Goal: Transaction & Acquisition: Purchase product/service

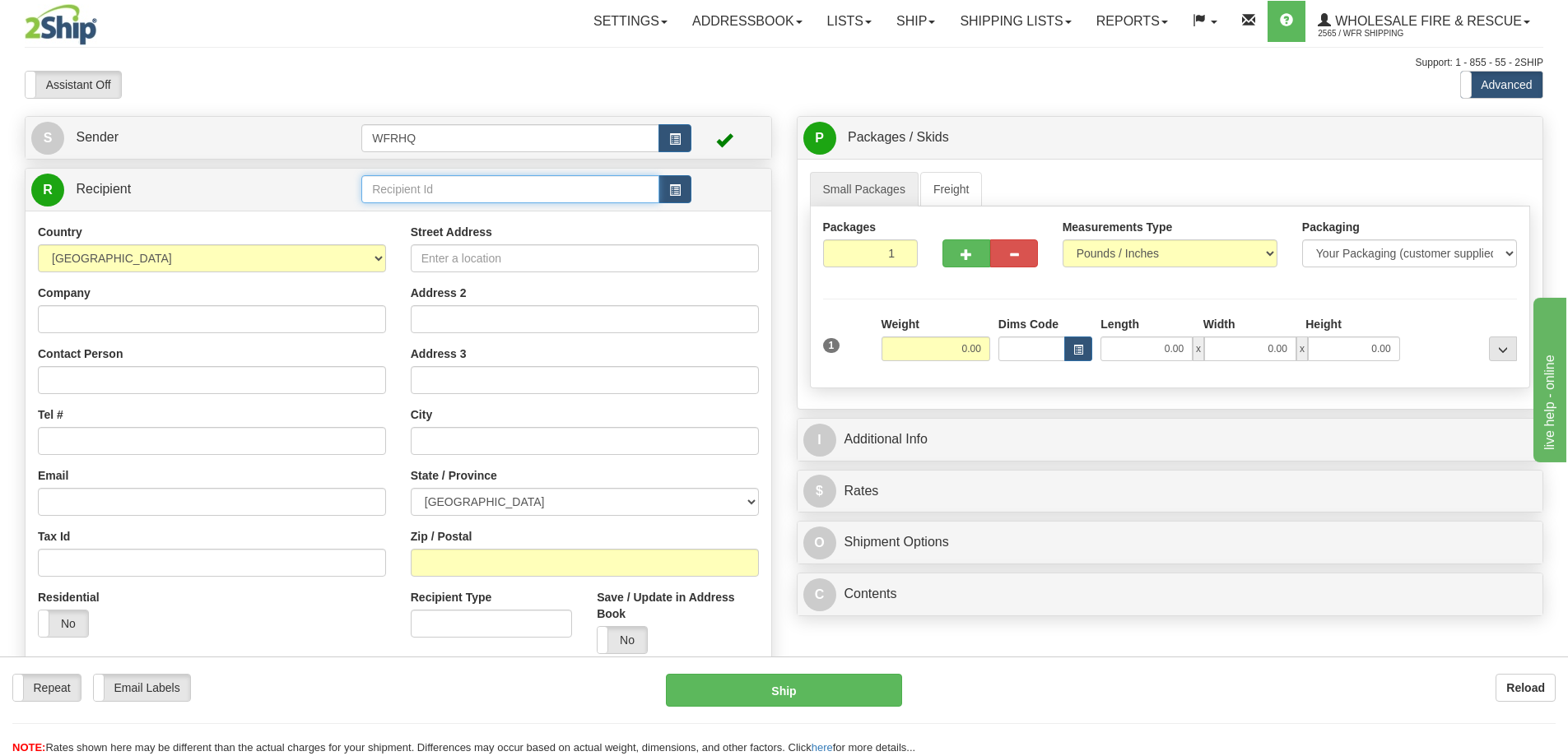
click at [404, 194] on input "text" at bounding box center [510, 189] width 298 height 28
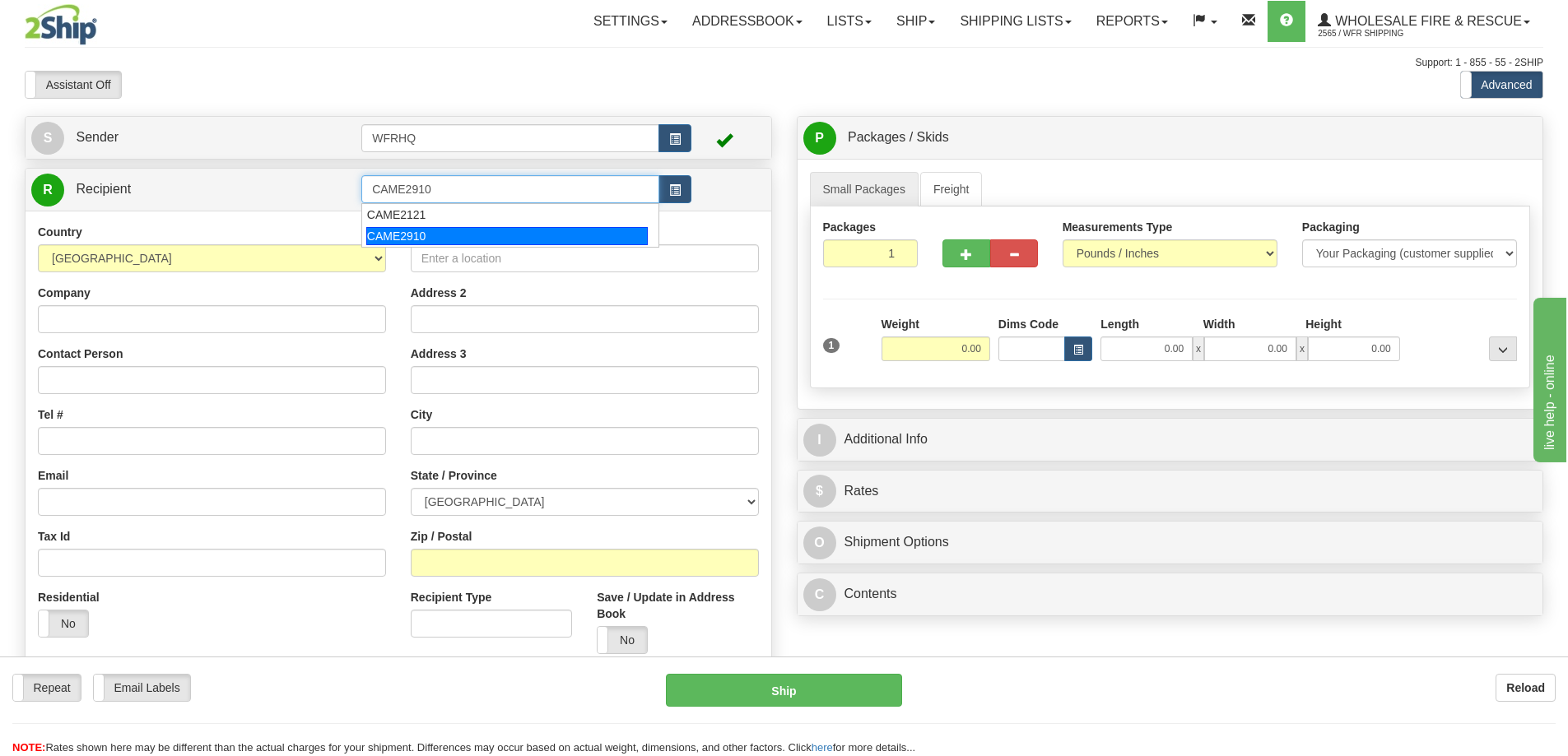
type input "CAME2910"
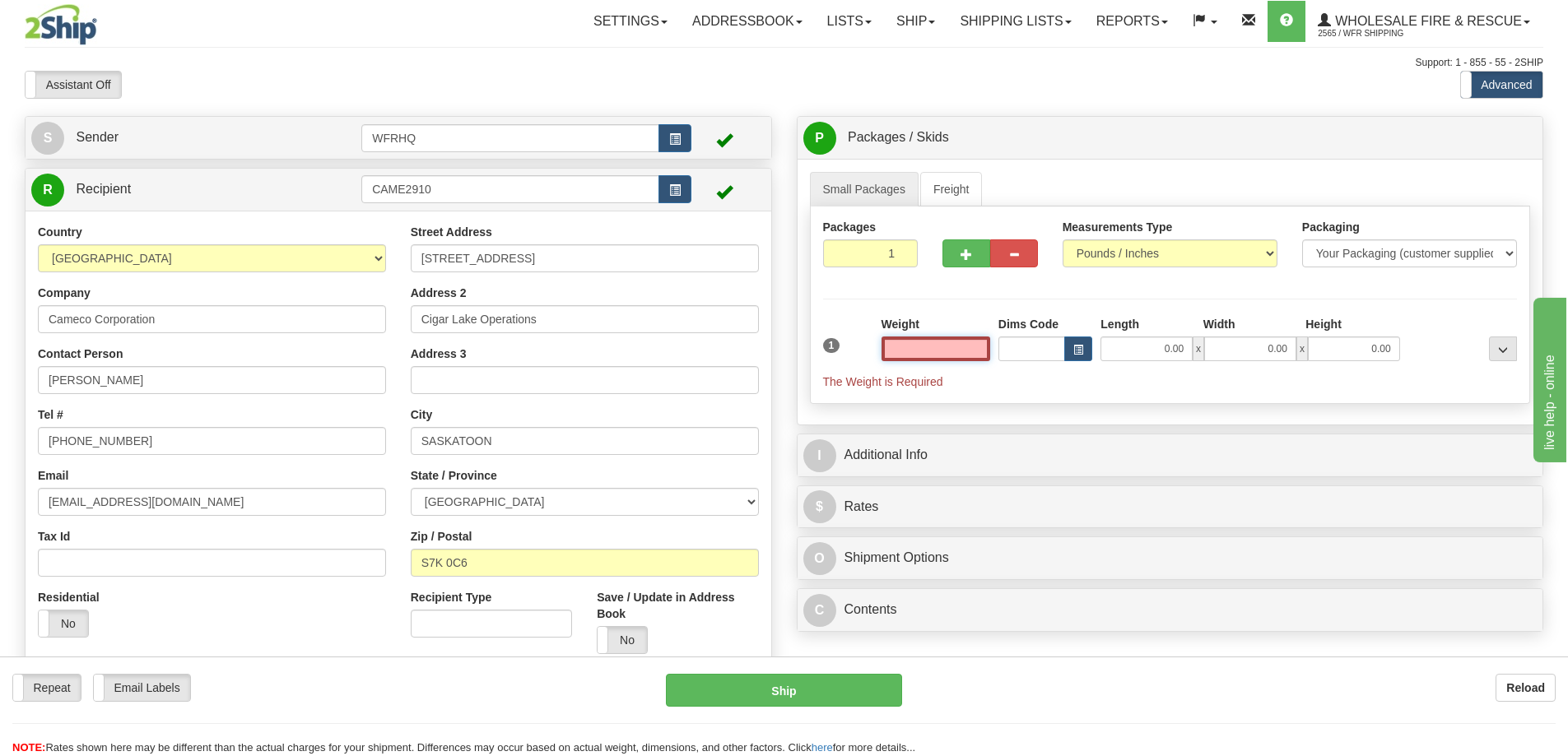
click at [947, 347] on input "text" at bounding box center [935, 348] width 109 height 25
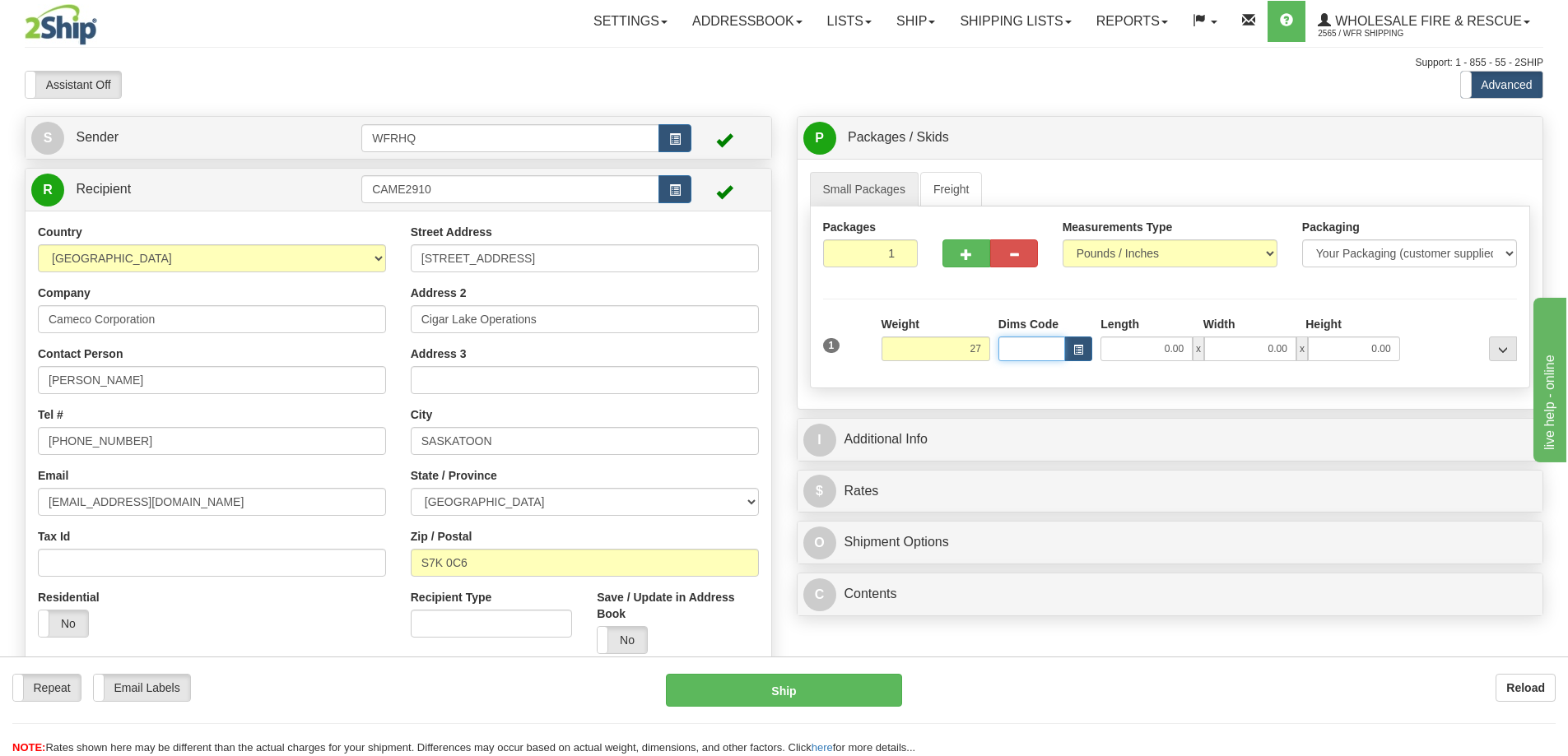
type input "27.00"
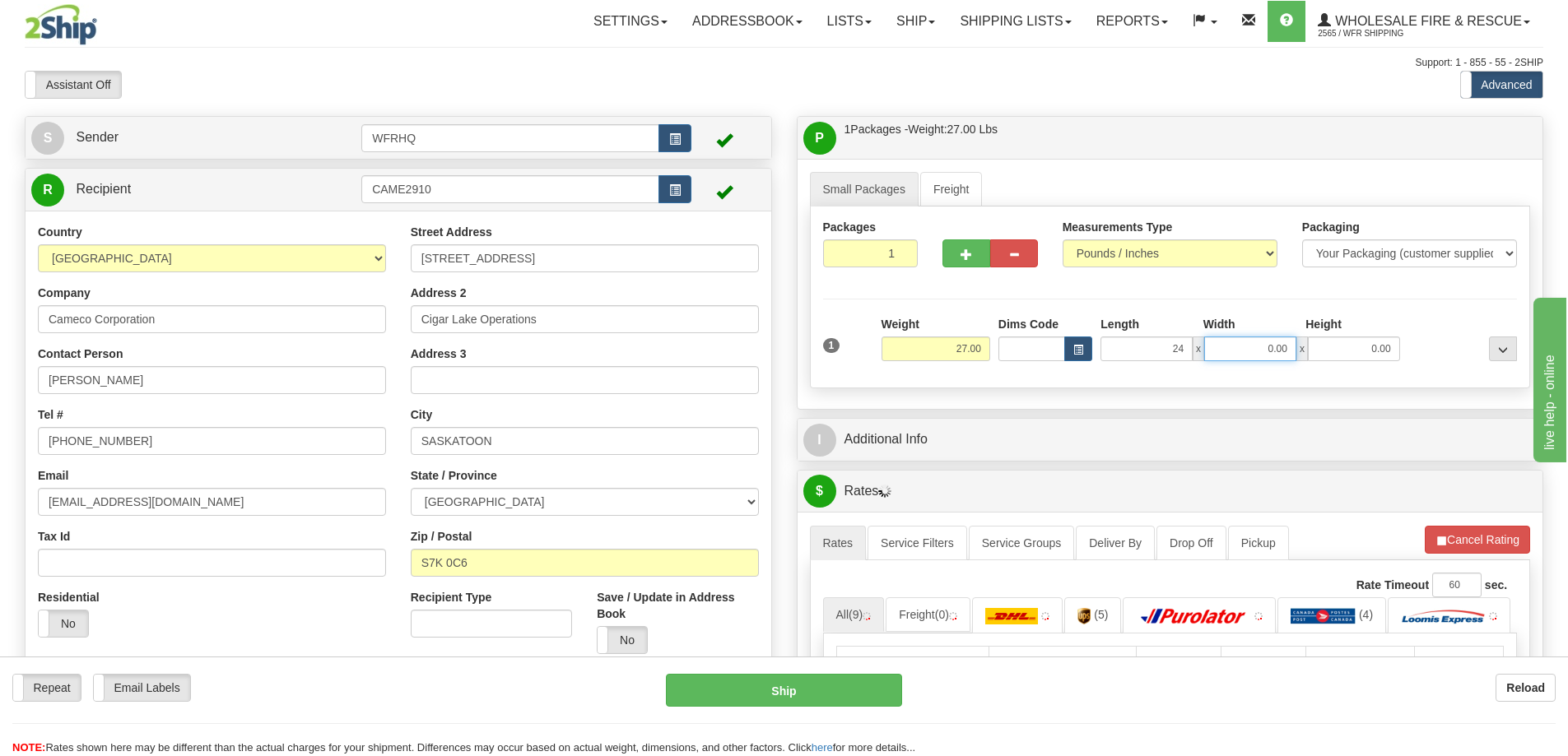
type input "24.00"
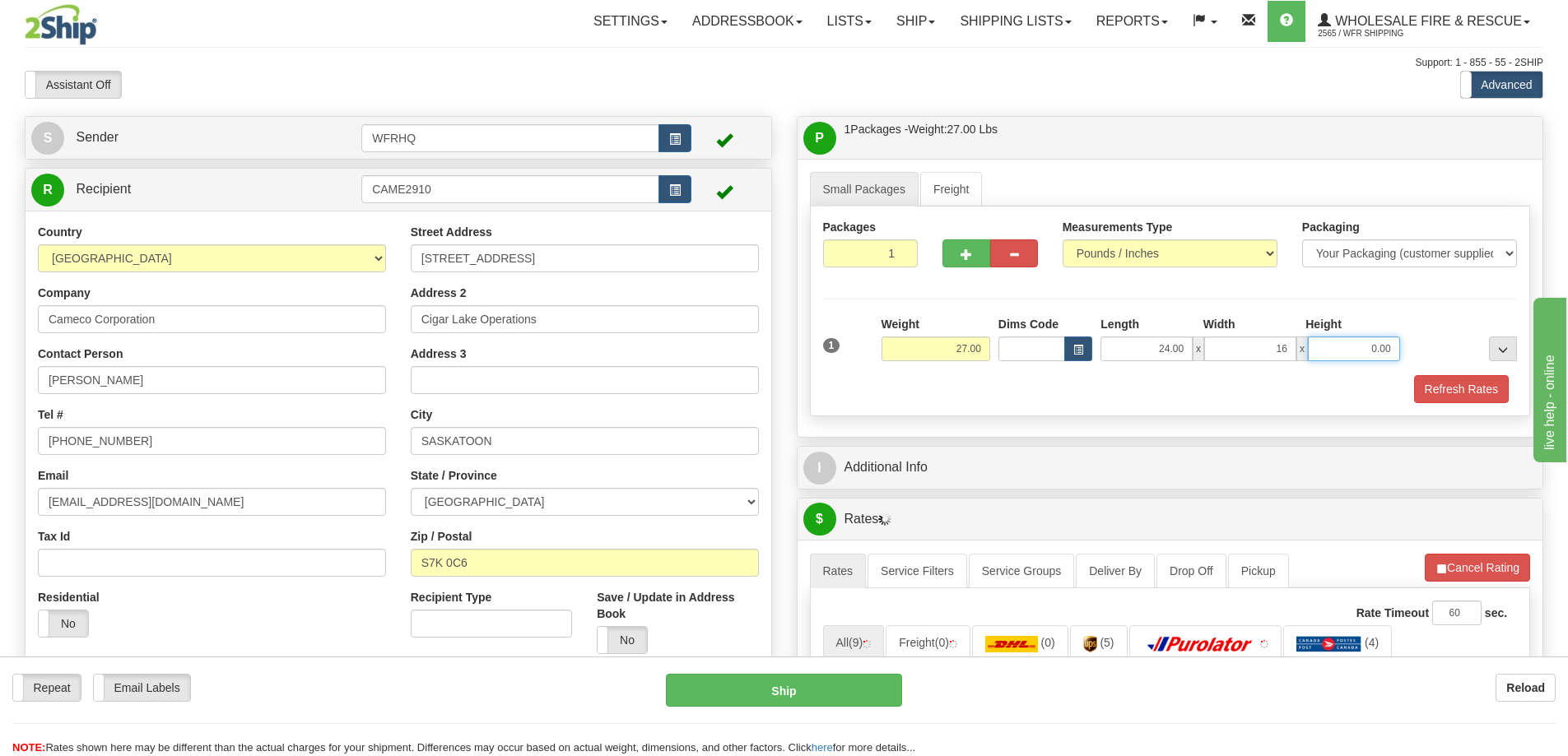
type input "16.00"
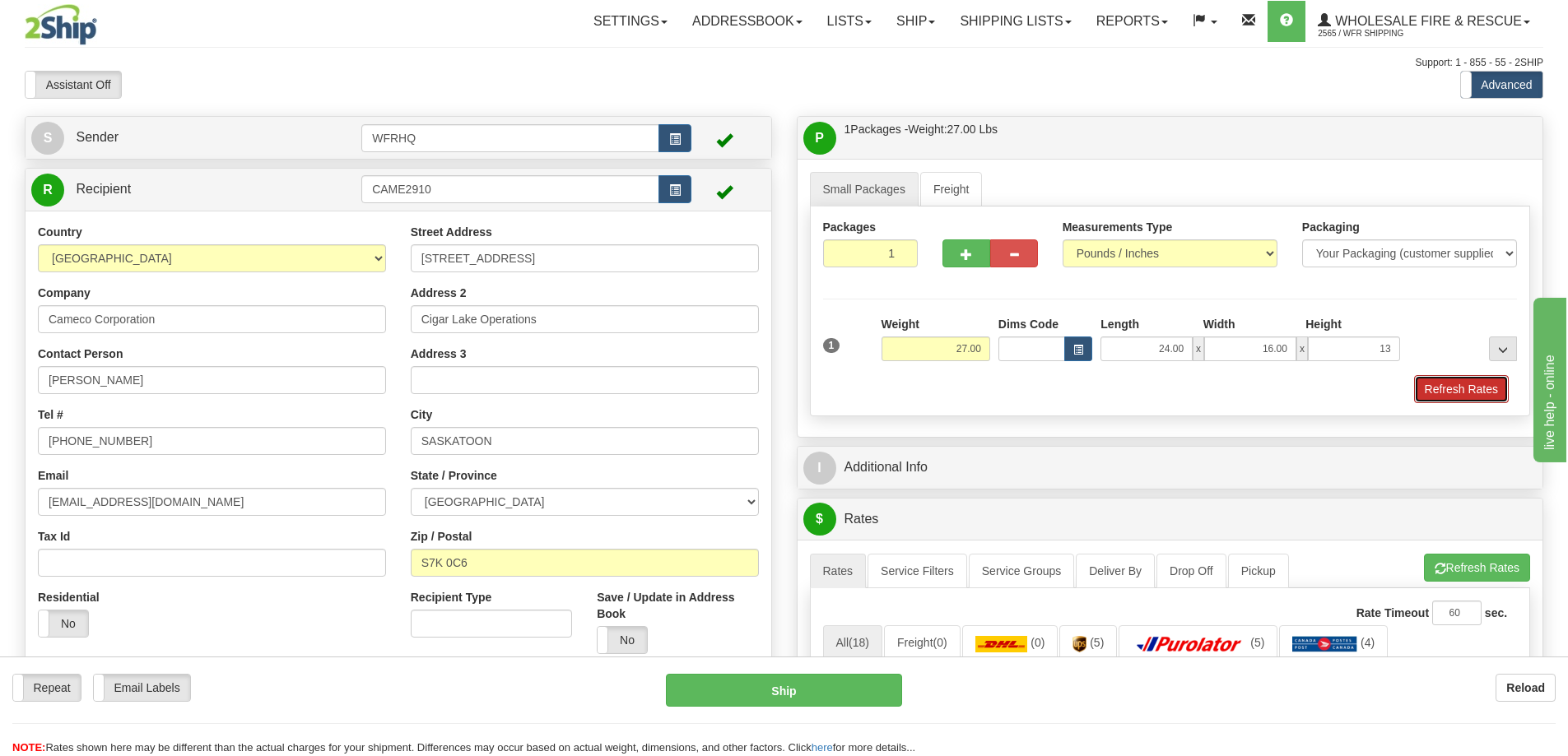
type input "13.00"
click at [1435, 391] on button "Refresh Rates" at bounding box center [1461, 388] width 95 height 28
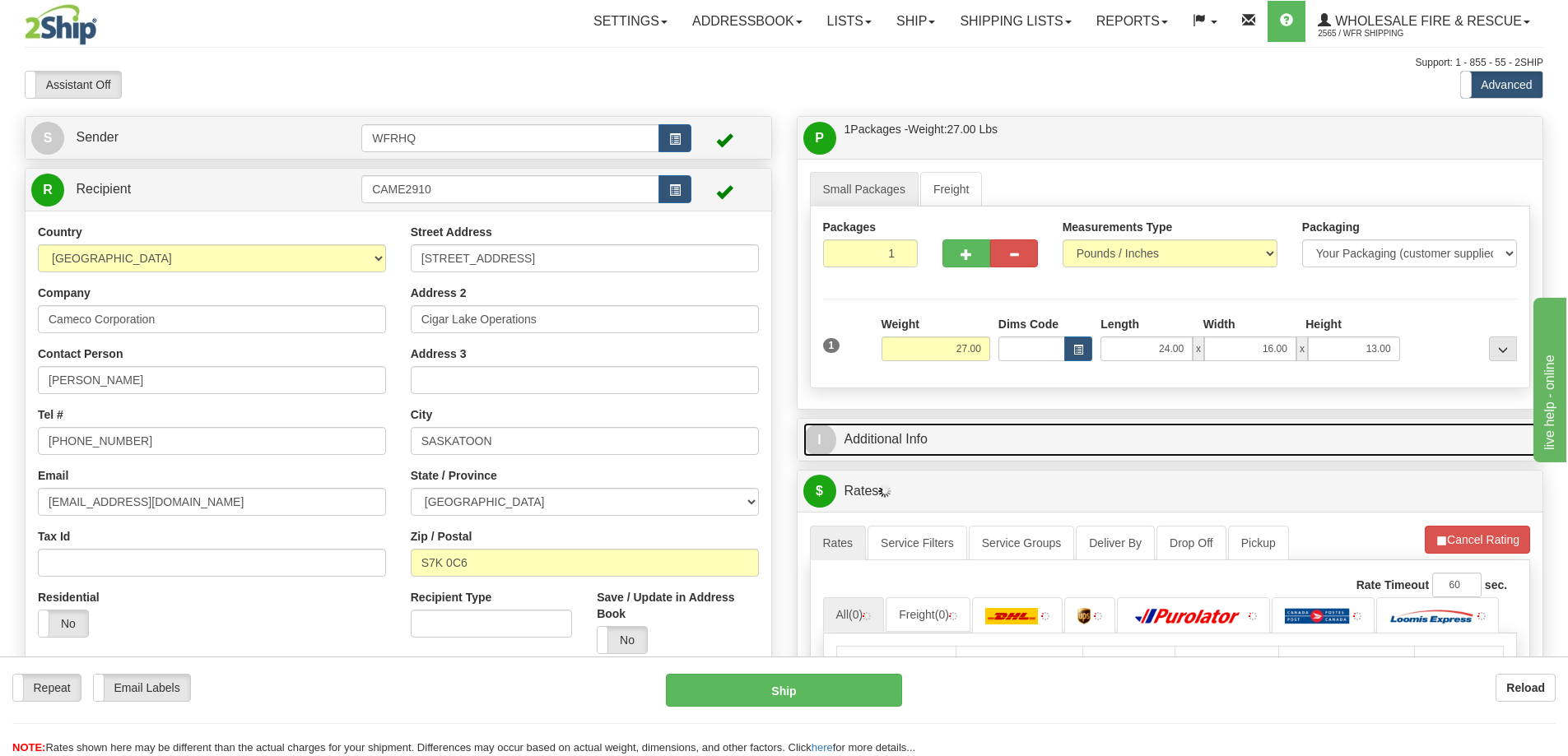
click at [935, 443] on link "I Additional Info" at bounding box center [1170, 440] width 734 height 34
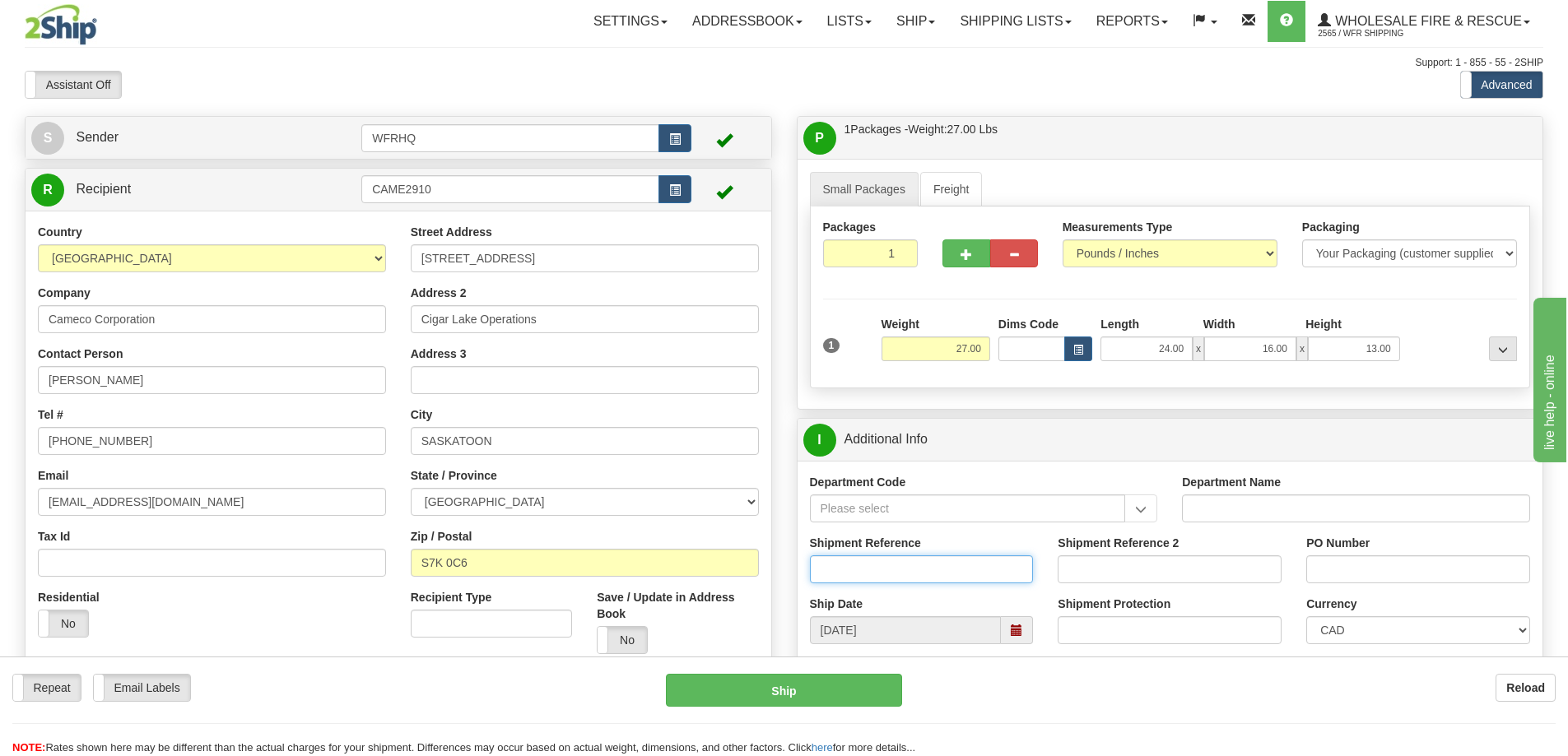
click at [898, 558] on input "Shipment Reference" at bounding box center [922, 569] width 224 height 28
type input "S46010-30396"
type input "4500903796, 4500903790"
click at [907, 575] on input "S46010-30396" at bounding box center [922, 569] width 224 height 28
type input "S46010-30396, S46009-30395"
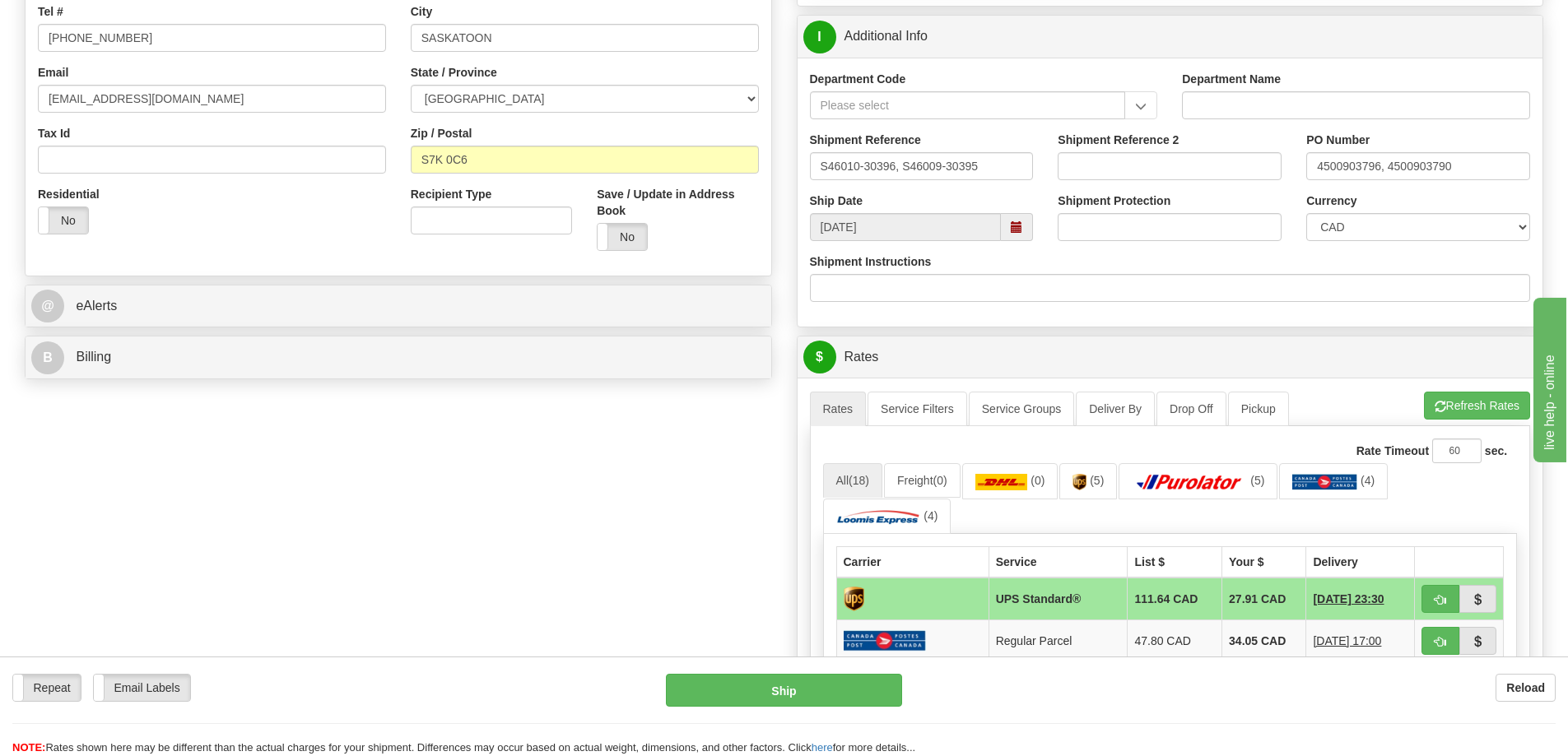
scroll to position [493, 0]
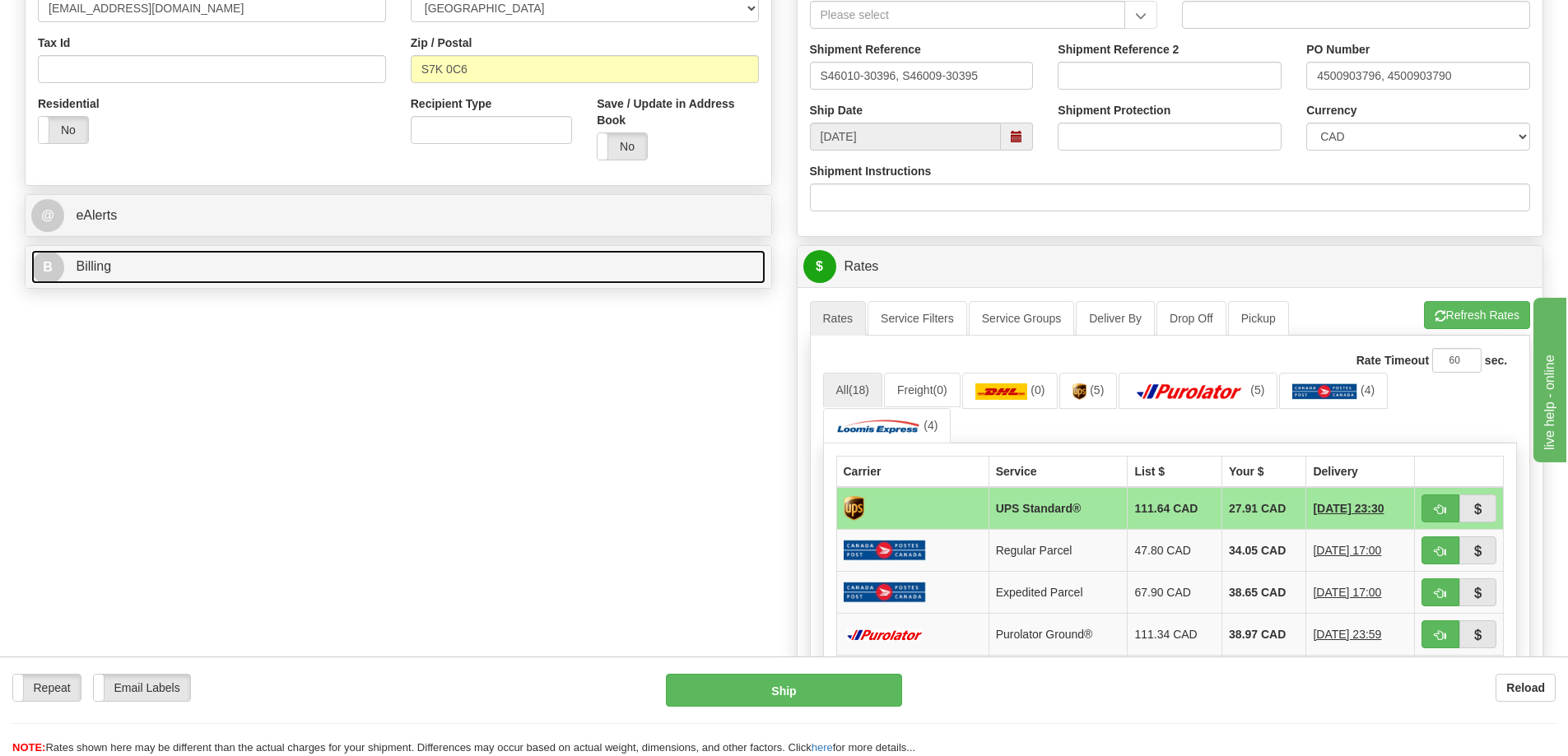
click at [163, 266] on link "B Billing" at bounding box center [399, 267] width 734 height 34
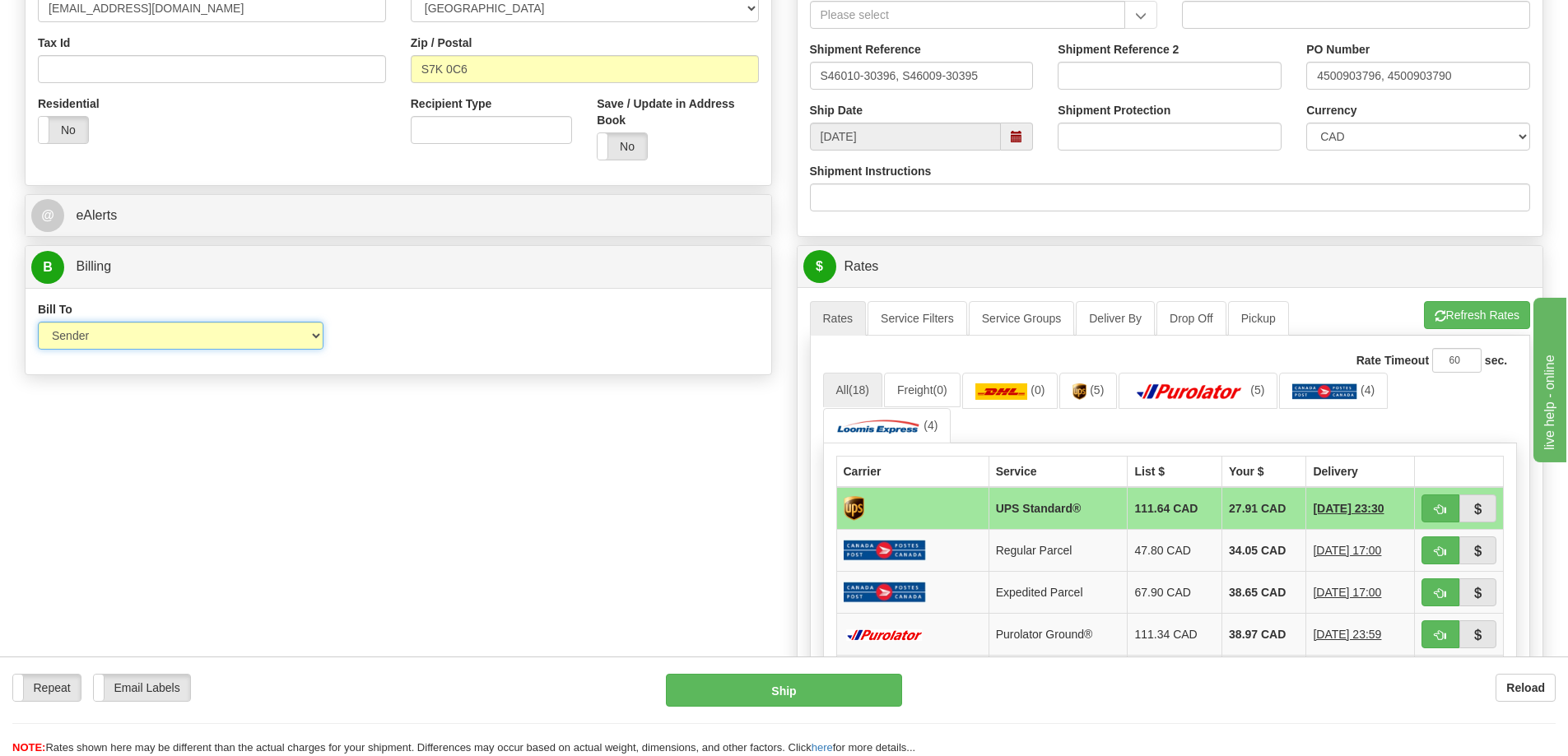
click at [133, 341] on select "Sender Recipient Third Party Collect" at bounding box center [181, 335] width 286 height 28
select select "2"
click at [38, 321] on select "Sender Recipient Third Party Collect" at bounding box center [181, 335] width 286 height 28
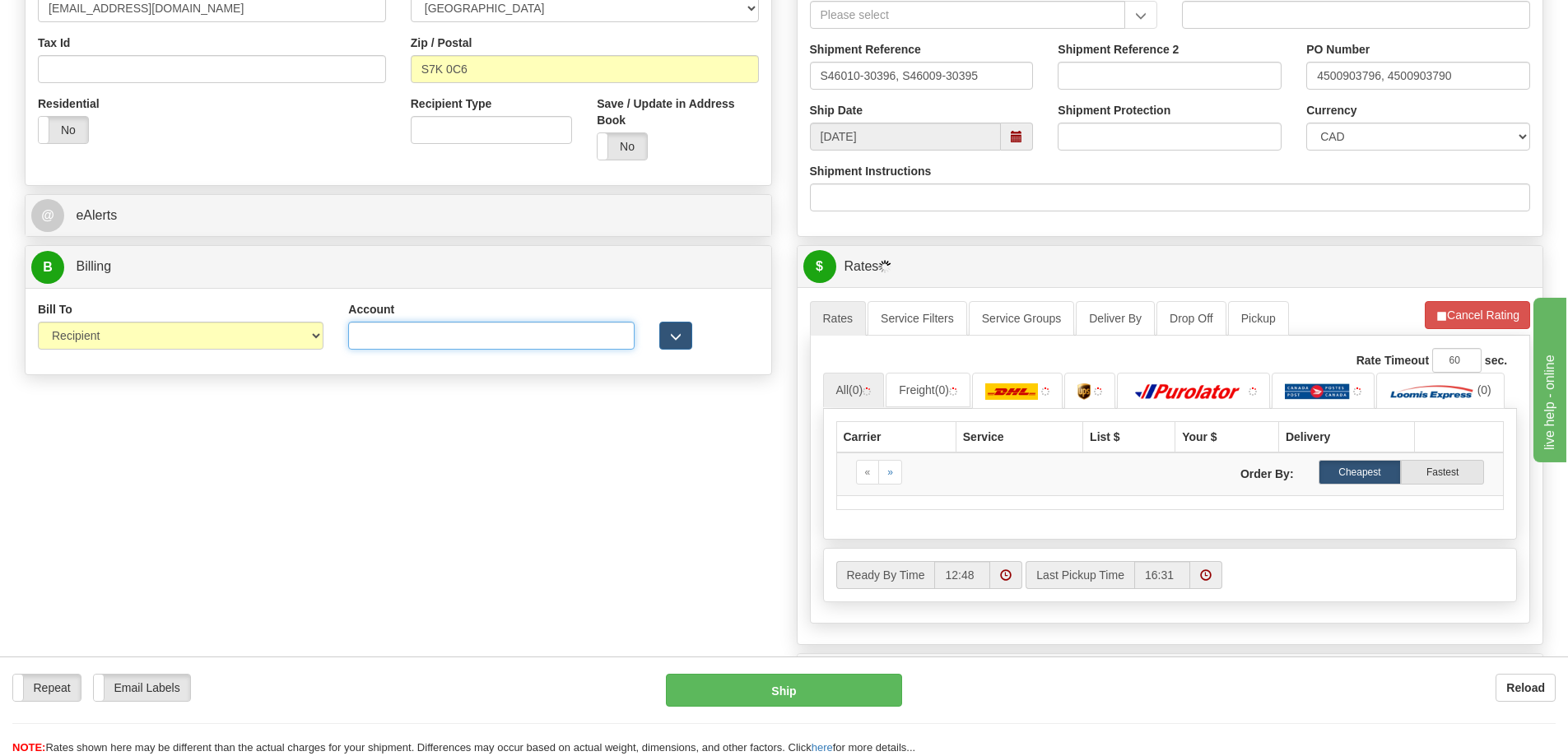
click at [492, 331] on input "Account" at bounding box center [490, 335] width 286 height 28
paste input "2158630"
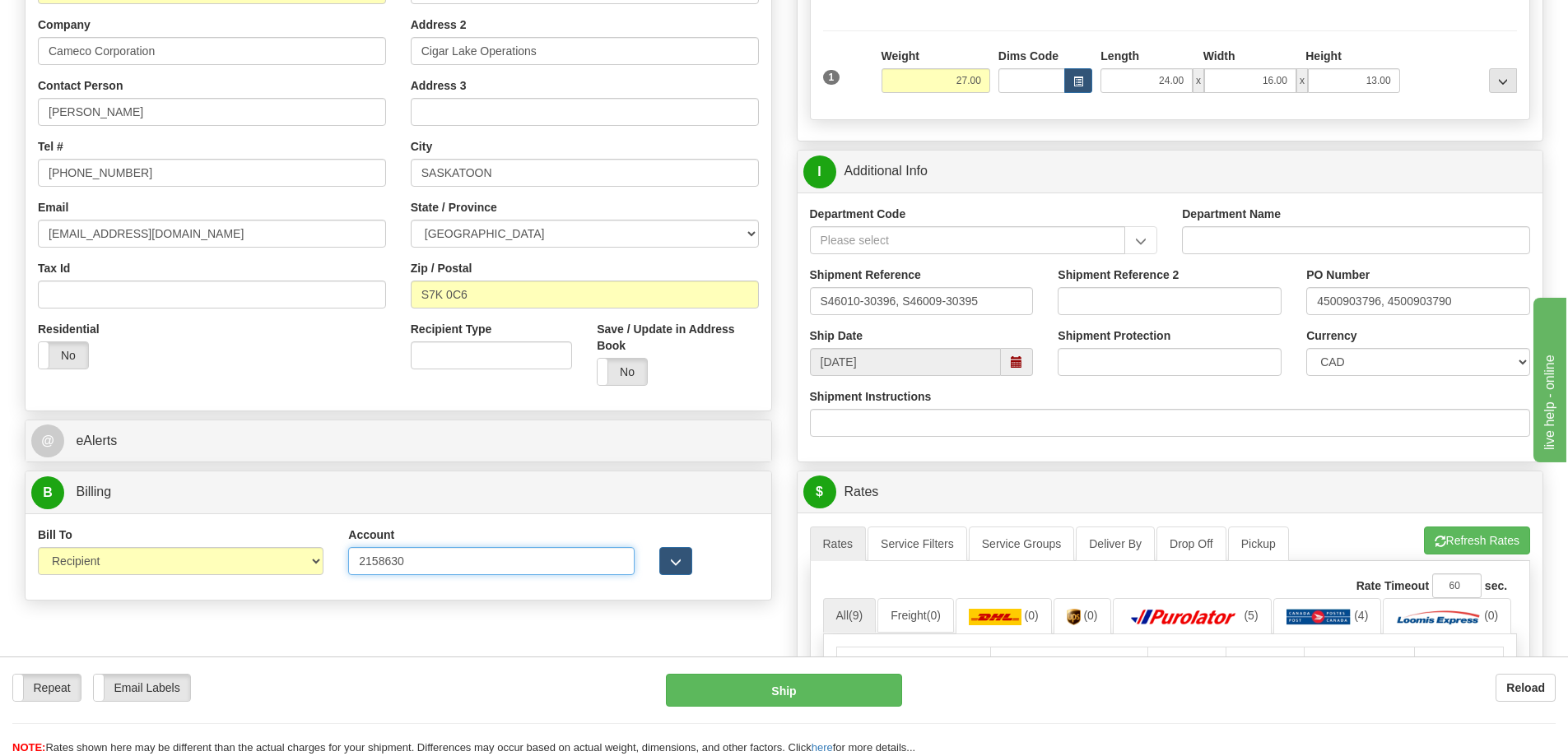
scroll to position [0, 0]
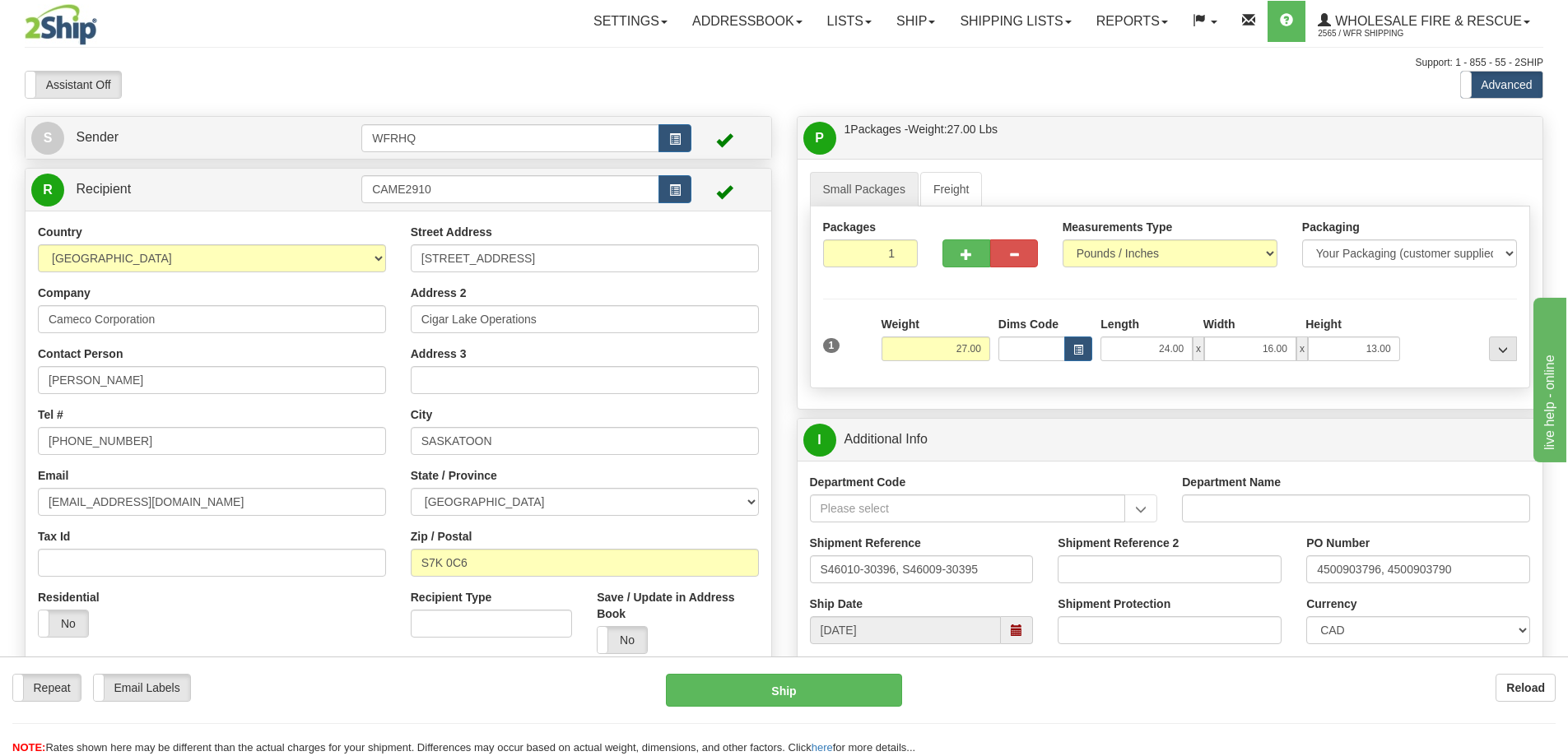
type input "2158630"
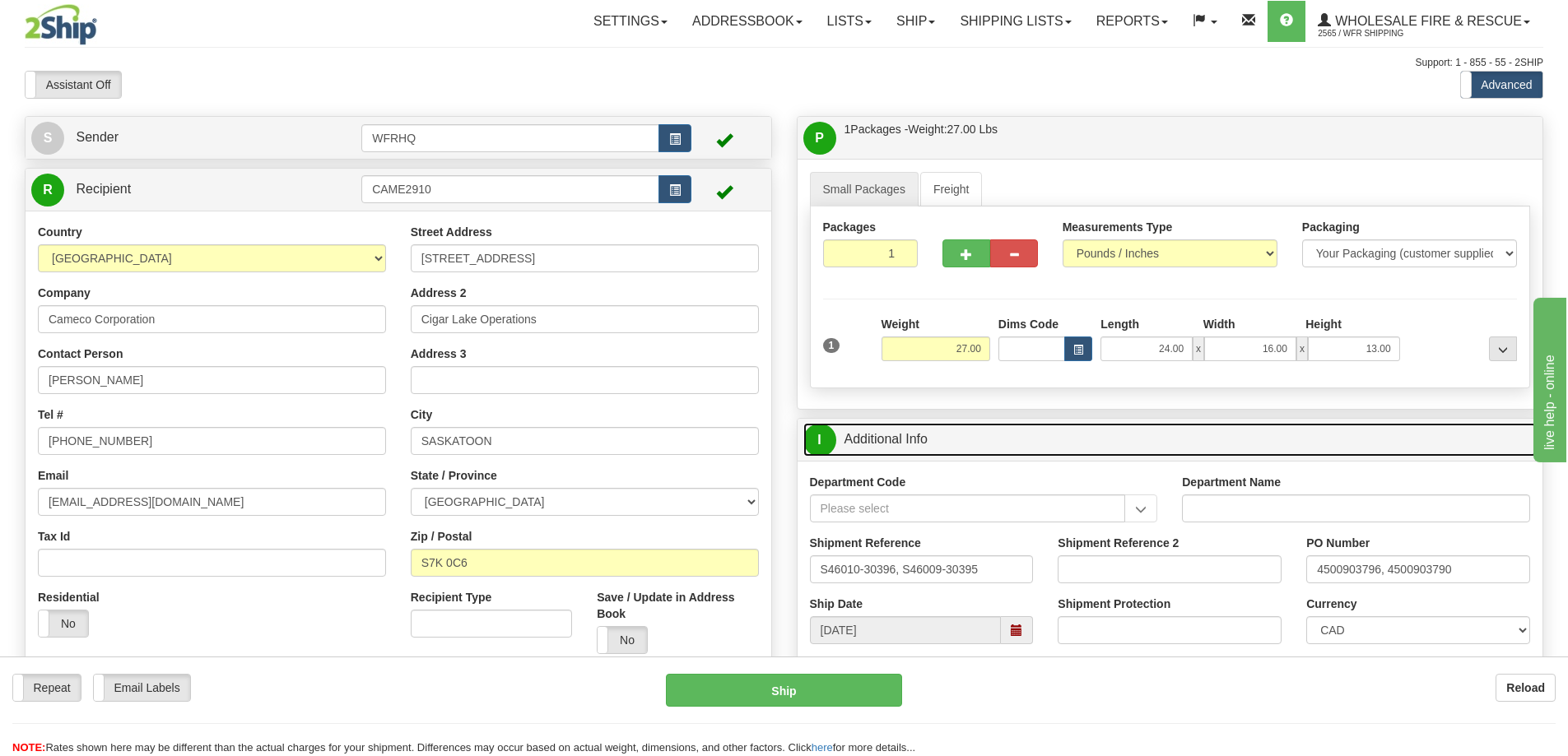
click at [1084, 437] on link "I Additional Info" at bounding box center [1170, 440] width 734 height 34
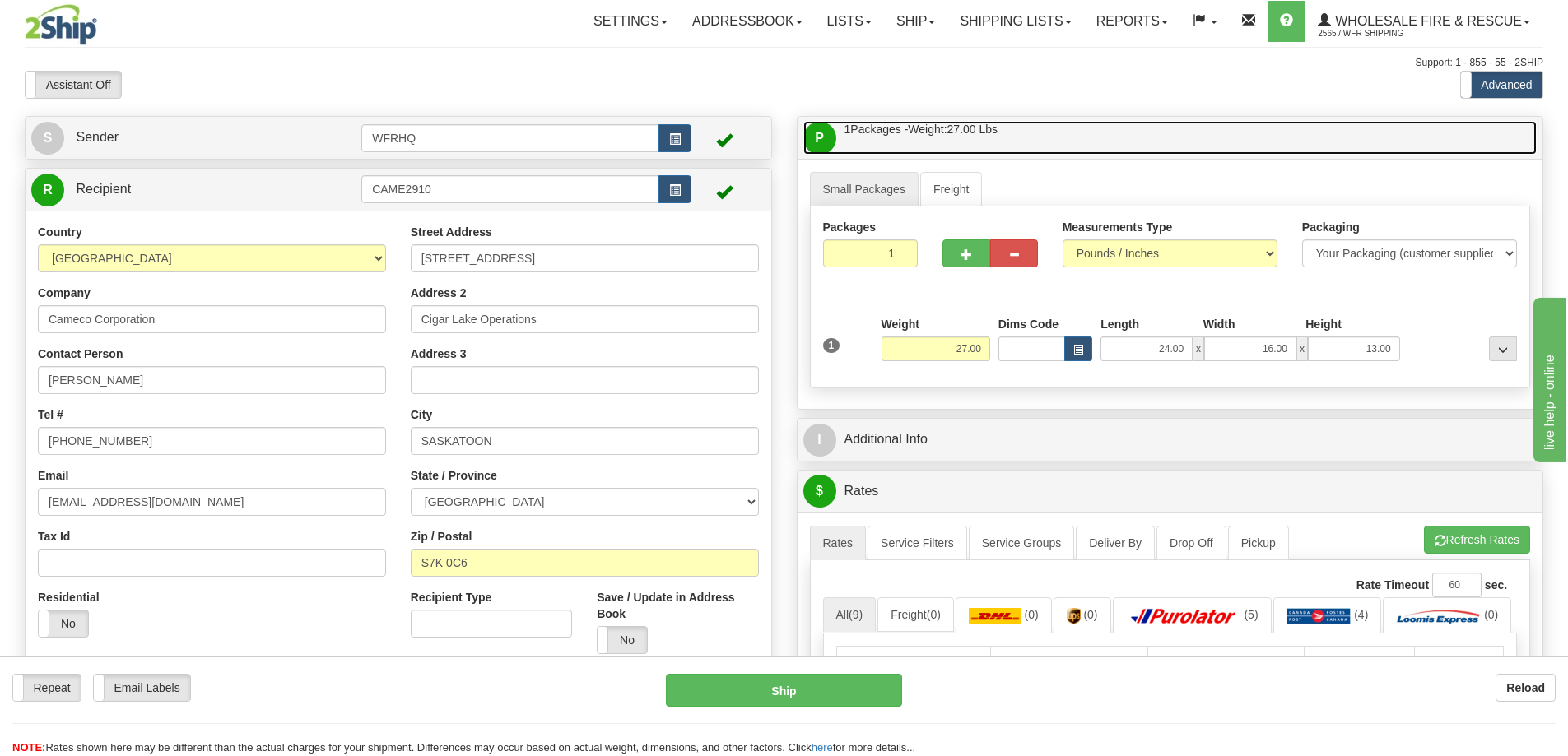
click at [1052, 140] on link "P Packages / Skids 1 Packages - Weight: 27.00 Lbs 1 Skids - Weight: NaN Lbs" at bounding box center [1170, 138] width 734 height 34
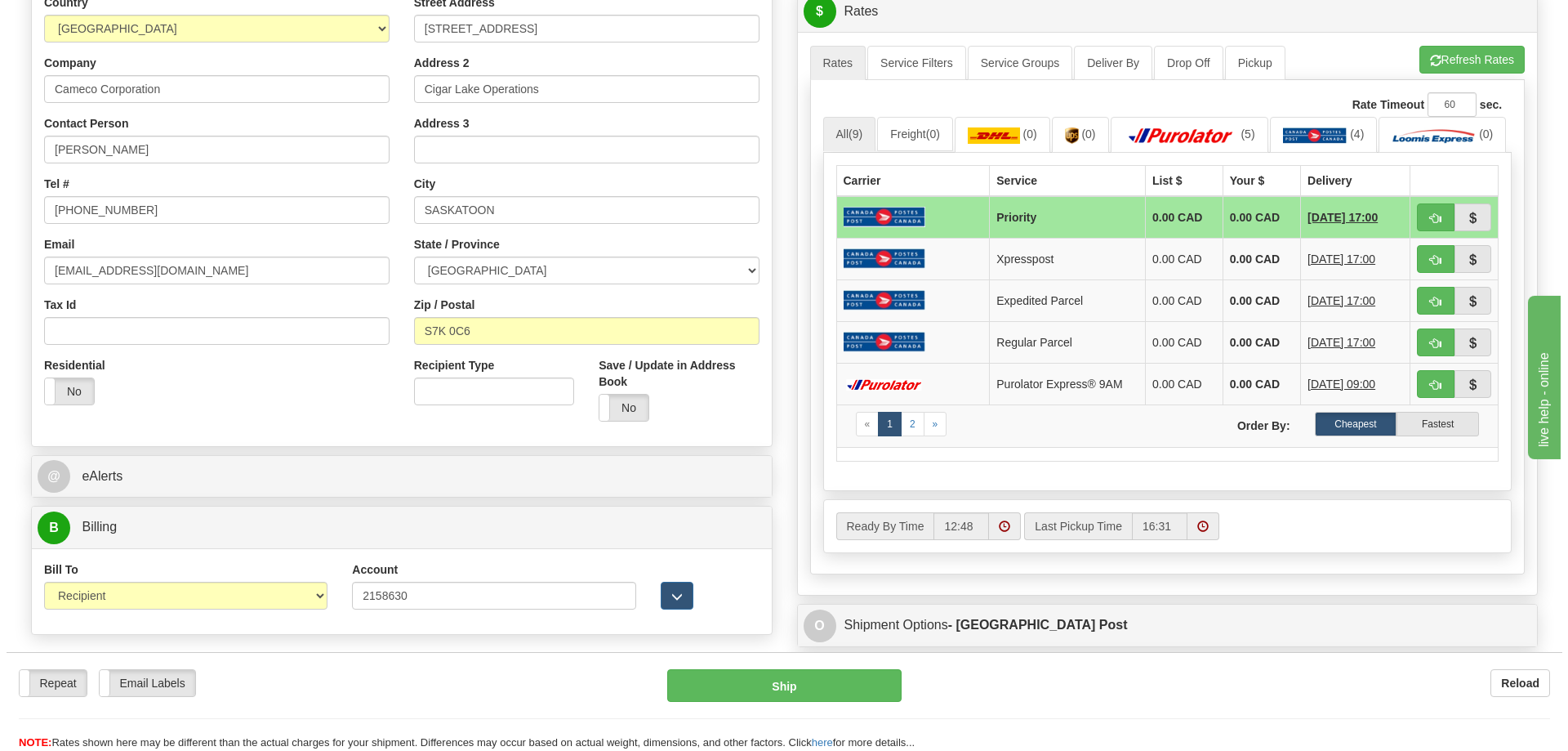
scroll to position [245, 0]
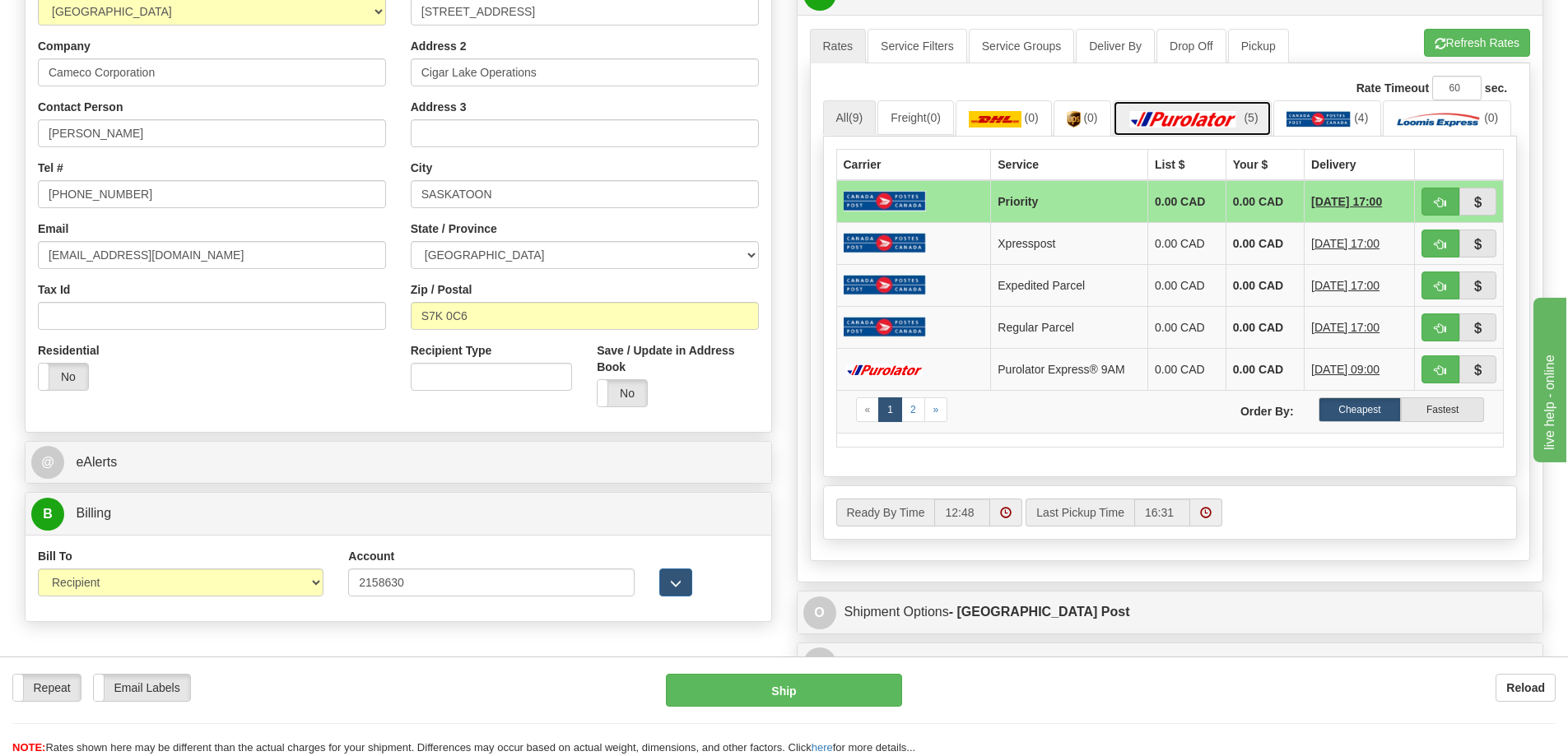
click at [1214, 126] on img at bounding box center [1183, 119] width 115 height 16
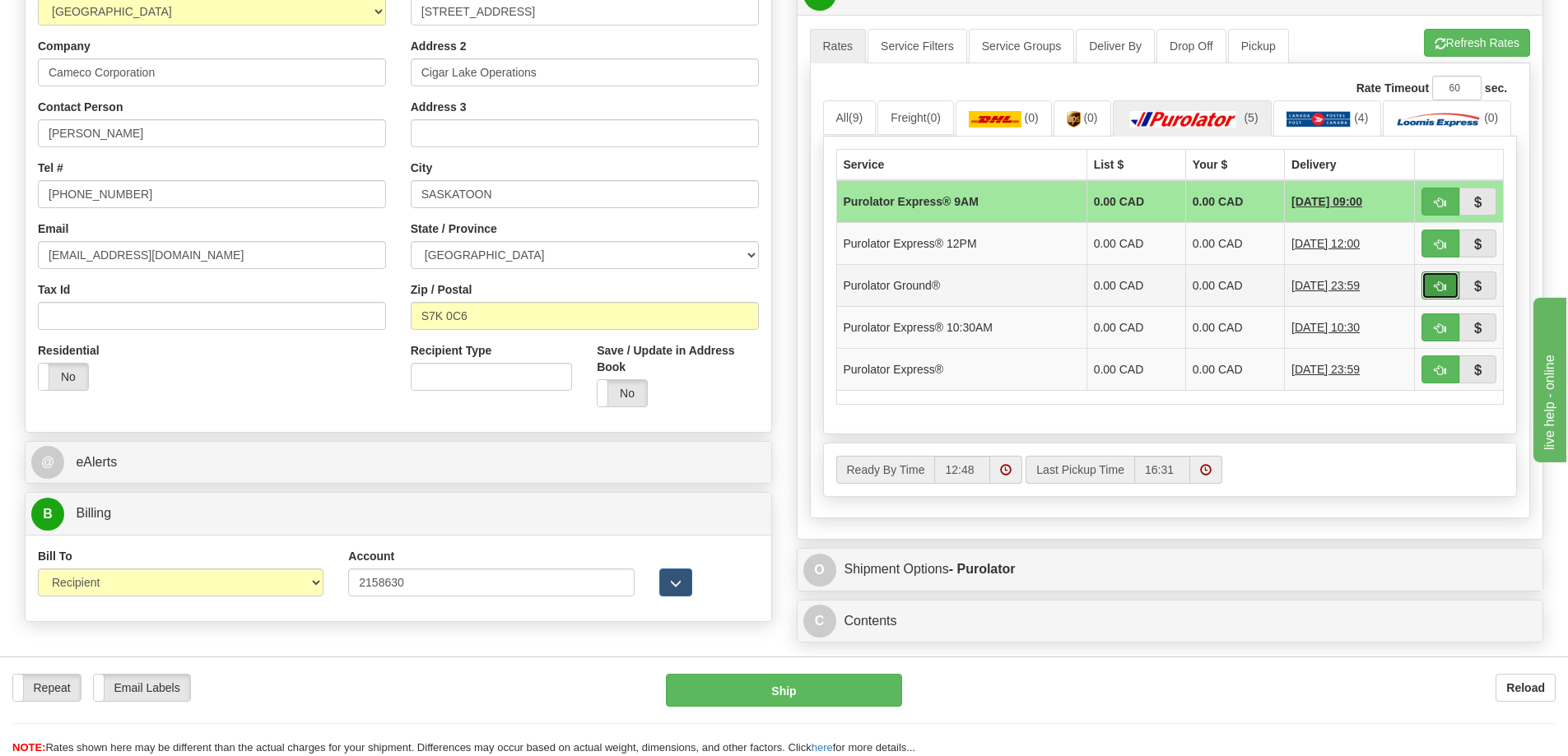
click at [1432, 299] on button "button" at bounding box center [1440, 285] width 38 height 28
type input "260"
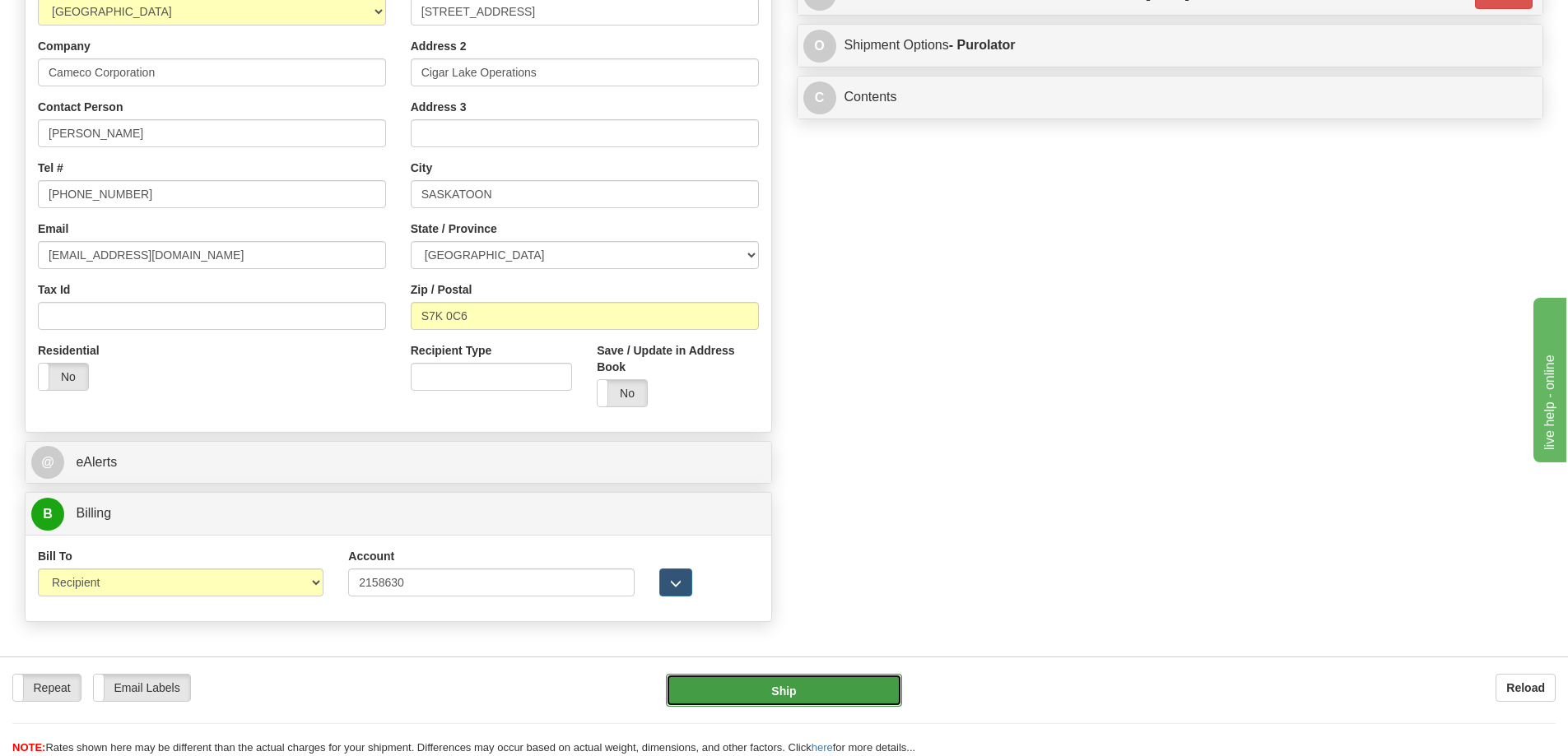
click at [802, 689] on button "Ship" at bounding box center [784, 690] width 236 height 33
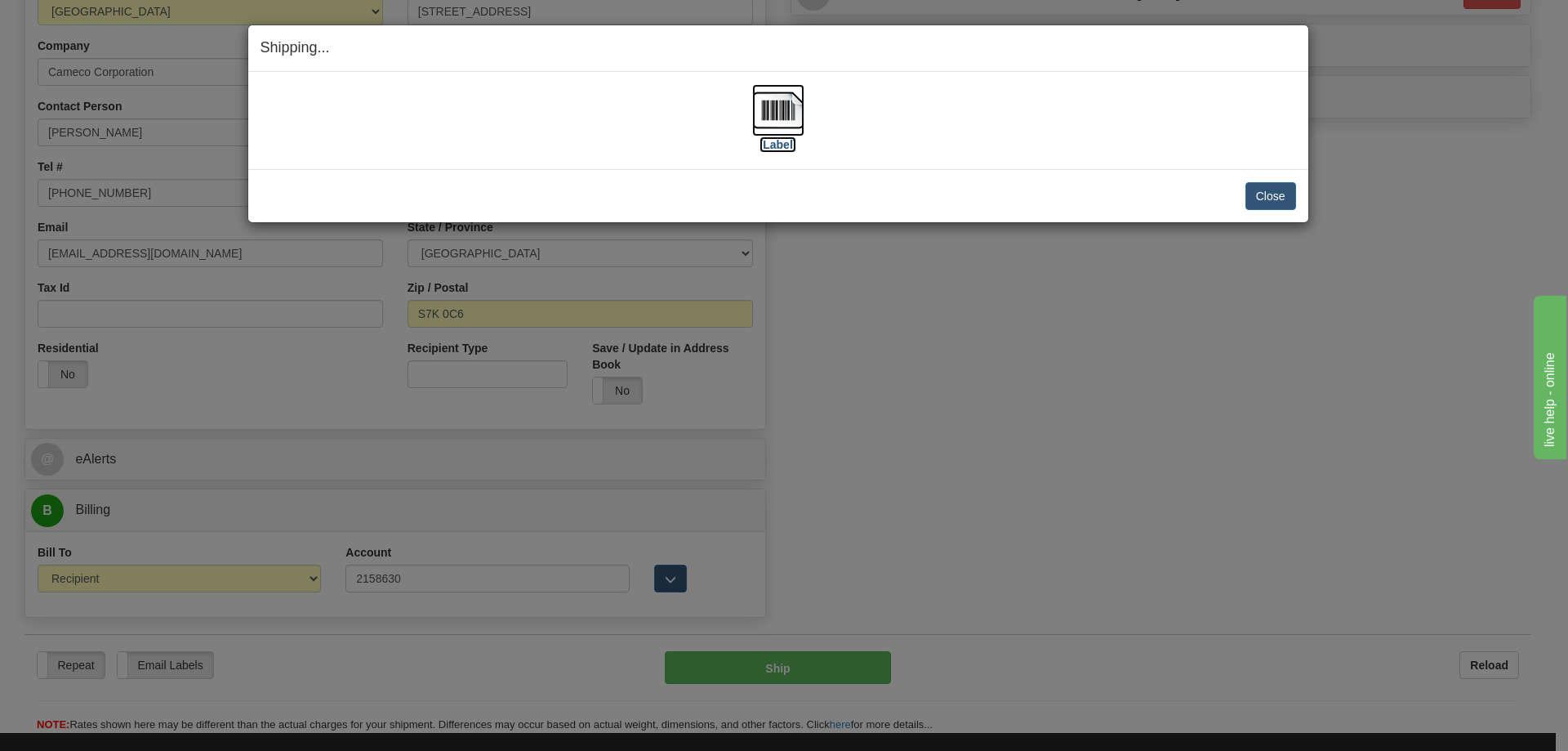
click at [761, 108] on img at bounding box center [779, 110] width 52 height 52
click at [1278, 189] on button "Close" at bounding box center [1271, 195] width 50 height 28
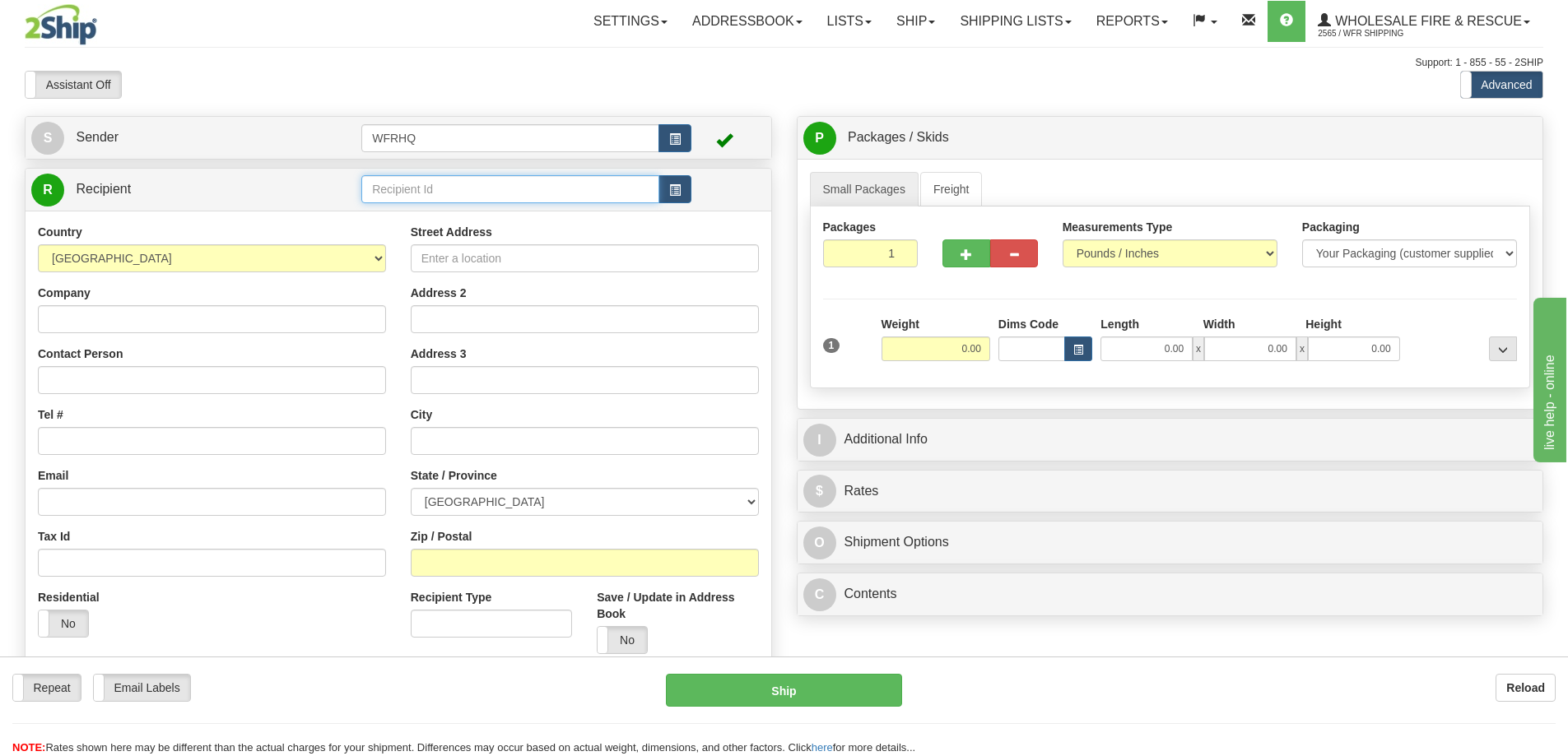
click at [518, 184] on input "text" at bounding box center [510, 189] width 298 height 28
click at [467, 191] on input "text" at bounding box center [510, 189] width 298 height 28
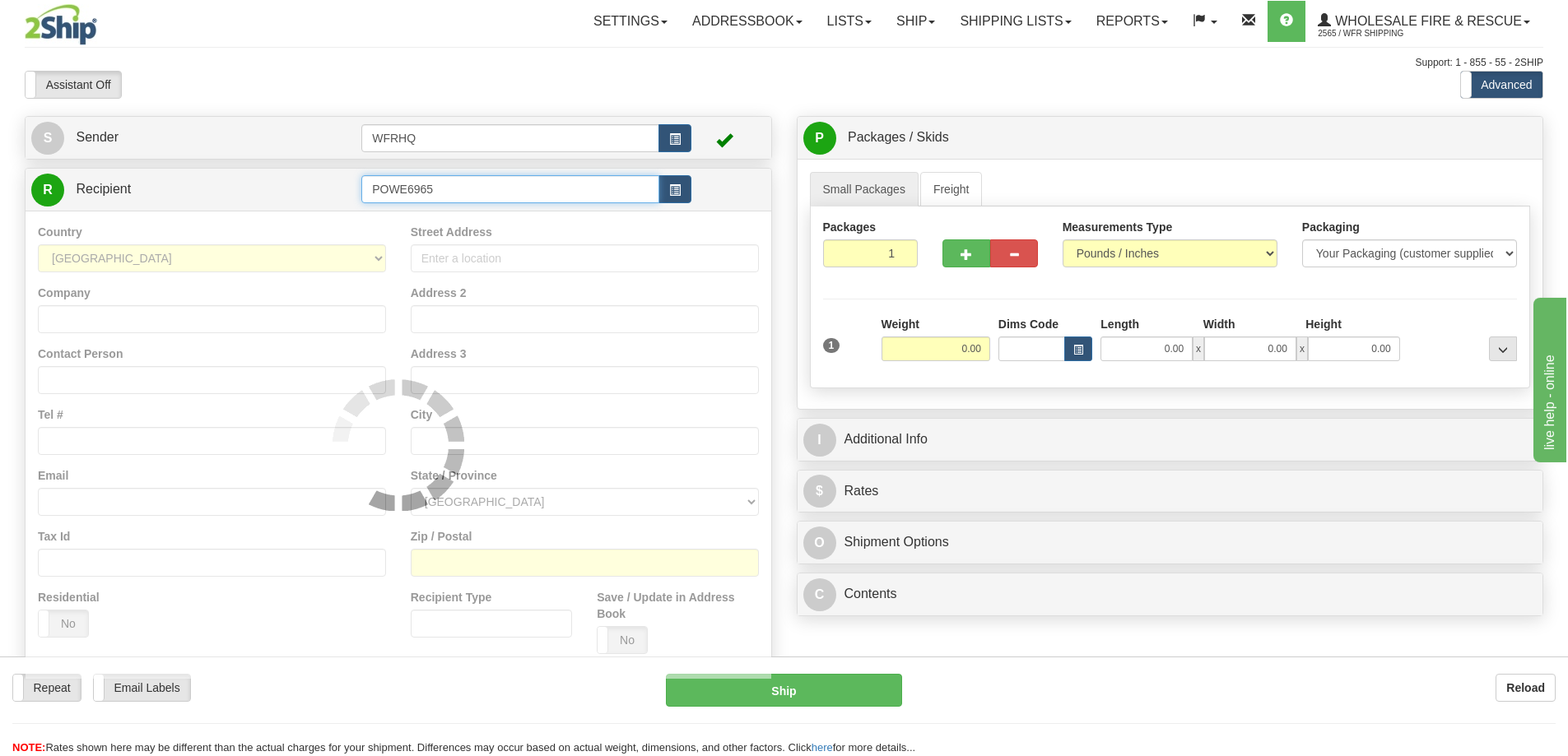
type input "POWE6965"
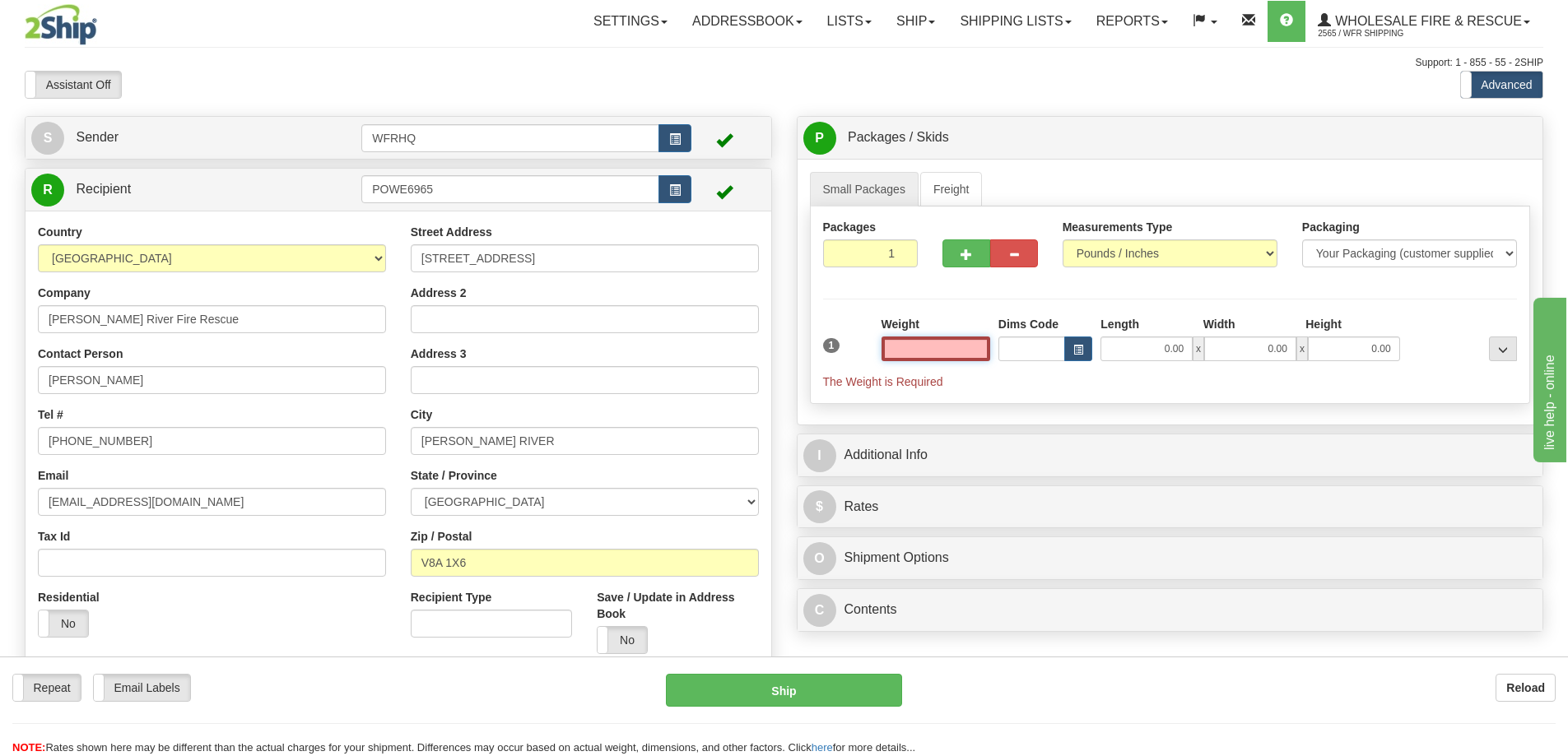
click at [956, 347] on input "text" at bounding box center [935, 348] width 109 height 25
type input "5.00"
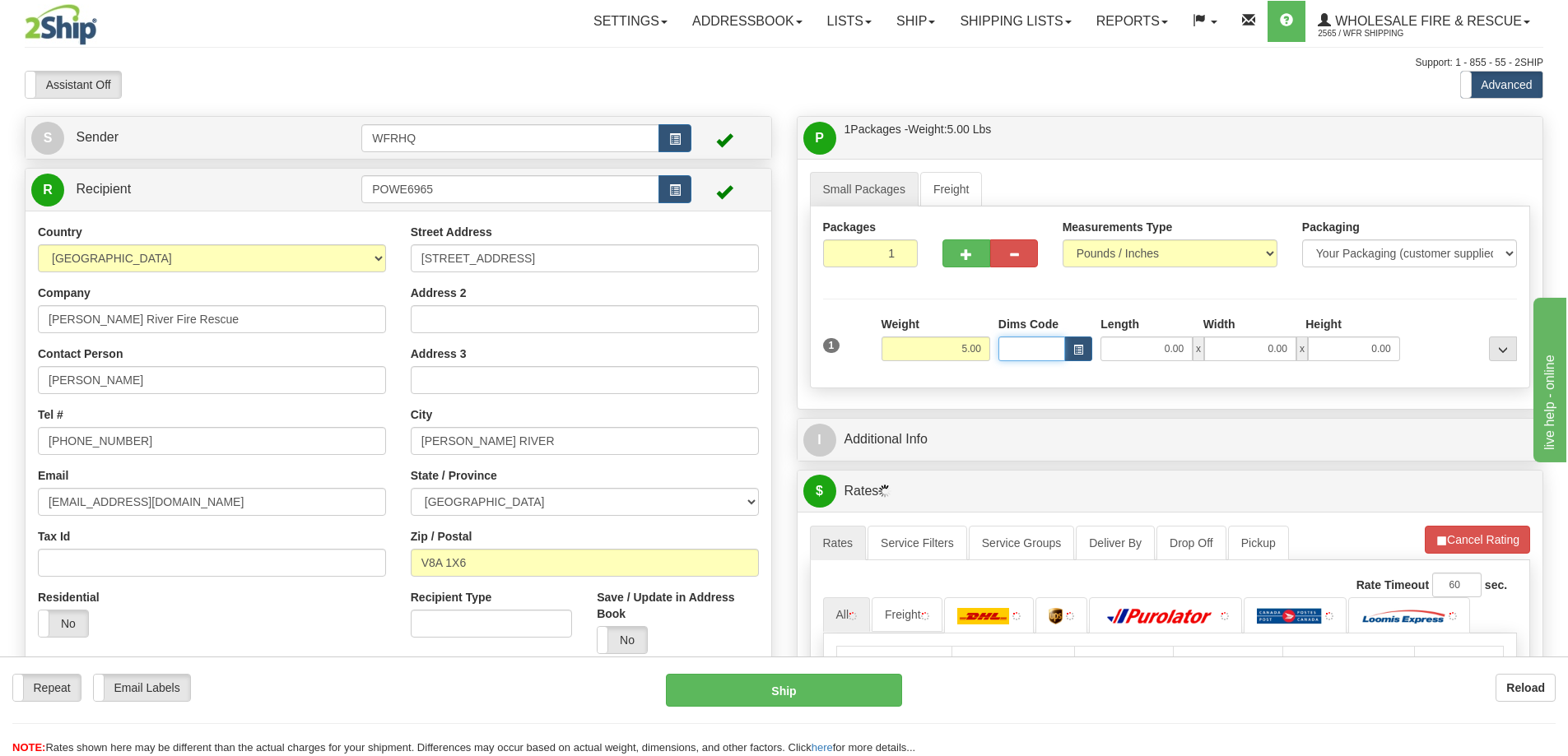
type input "1"
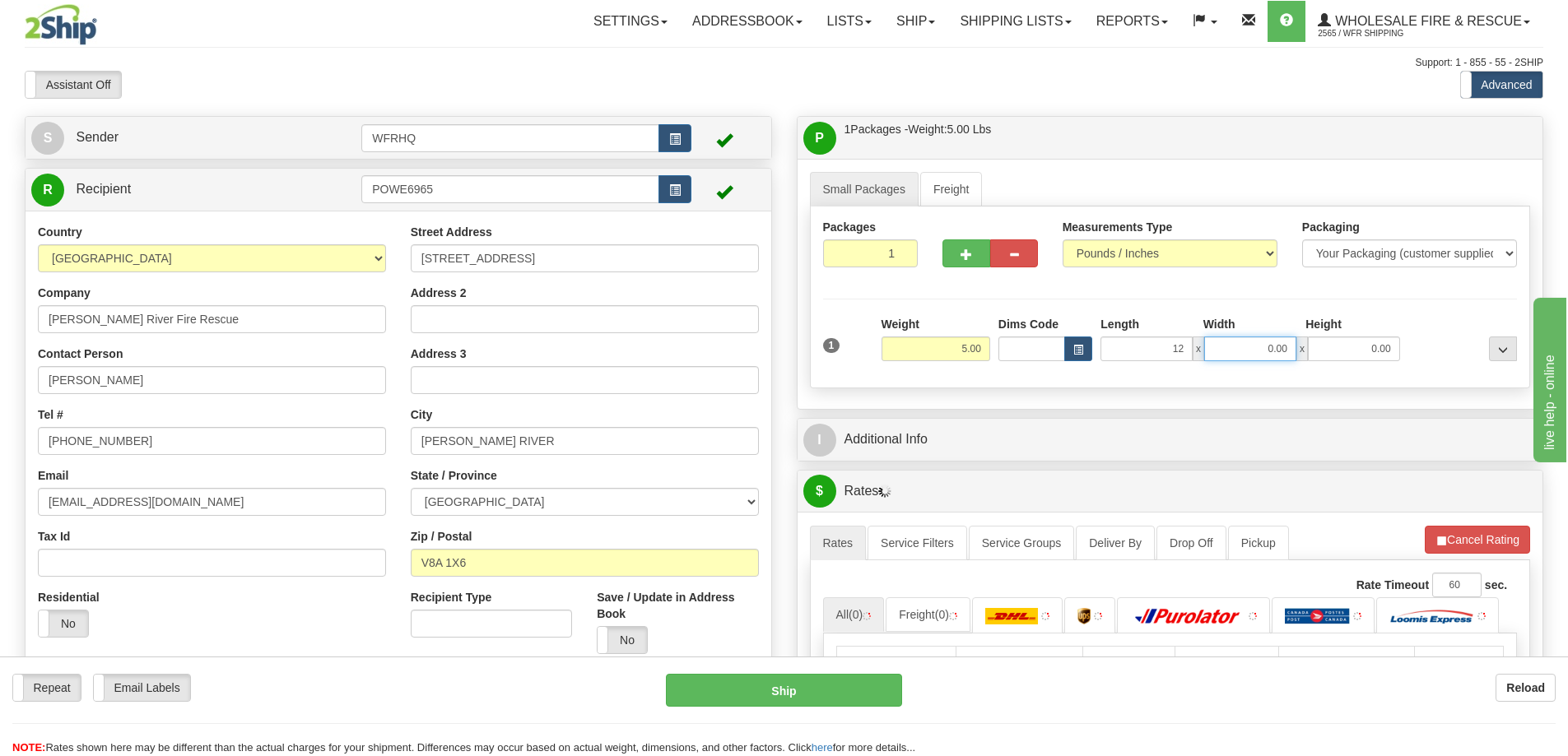
type input "12.00"
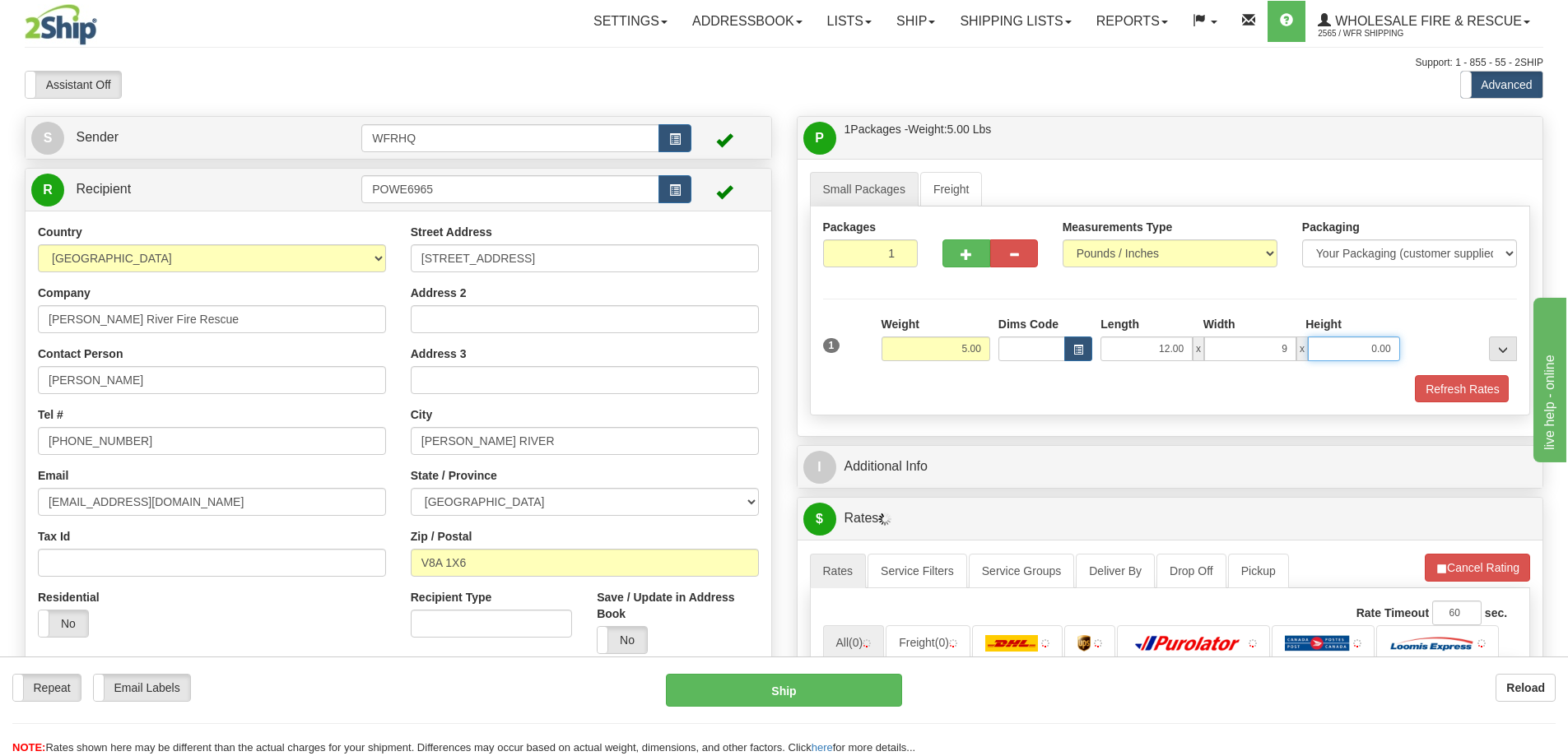
type input "9.00"
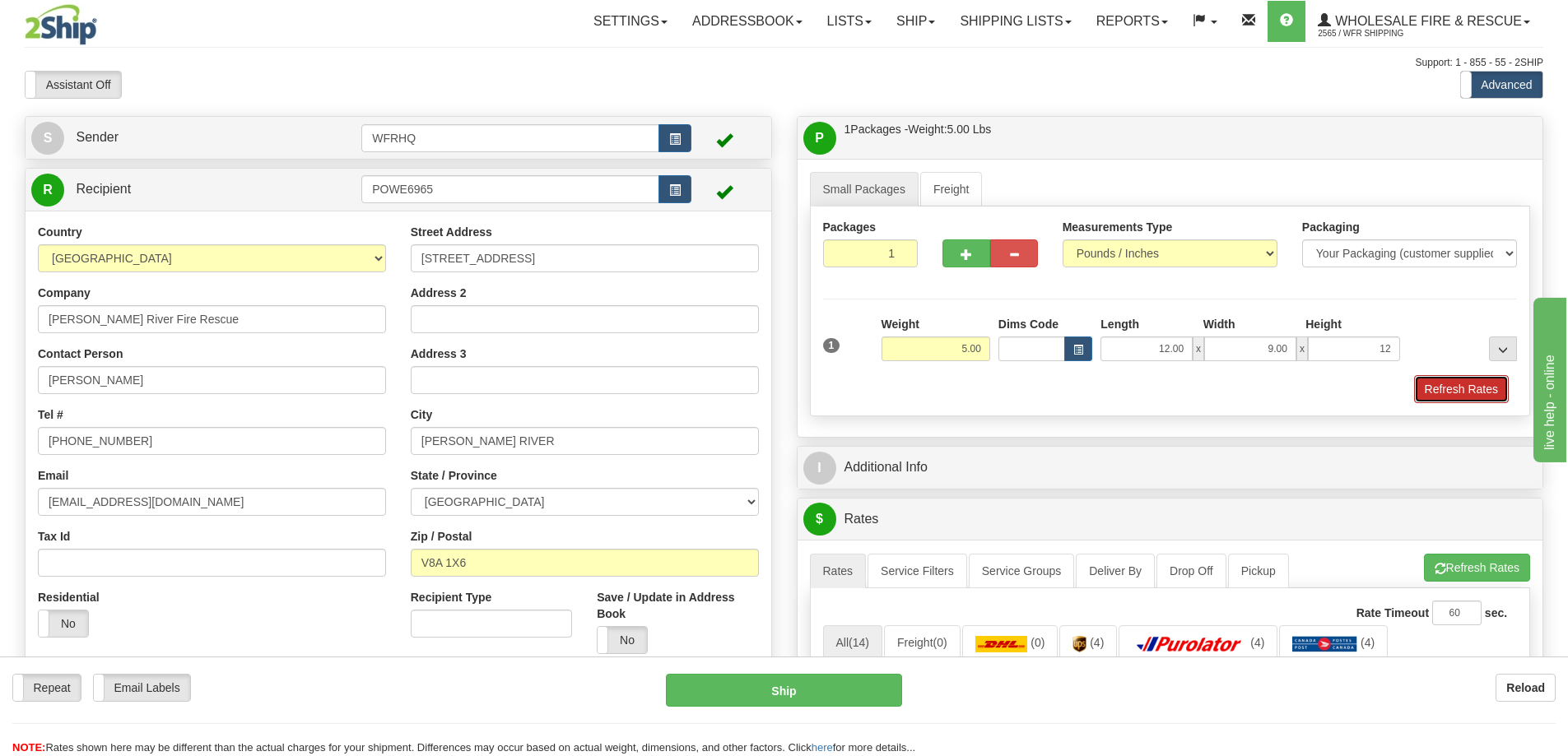
type input "12.00"
click at [1459, 381] on button "Refresh Rates" at bounding box center [1461, 388] width 95 height 28
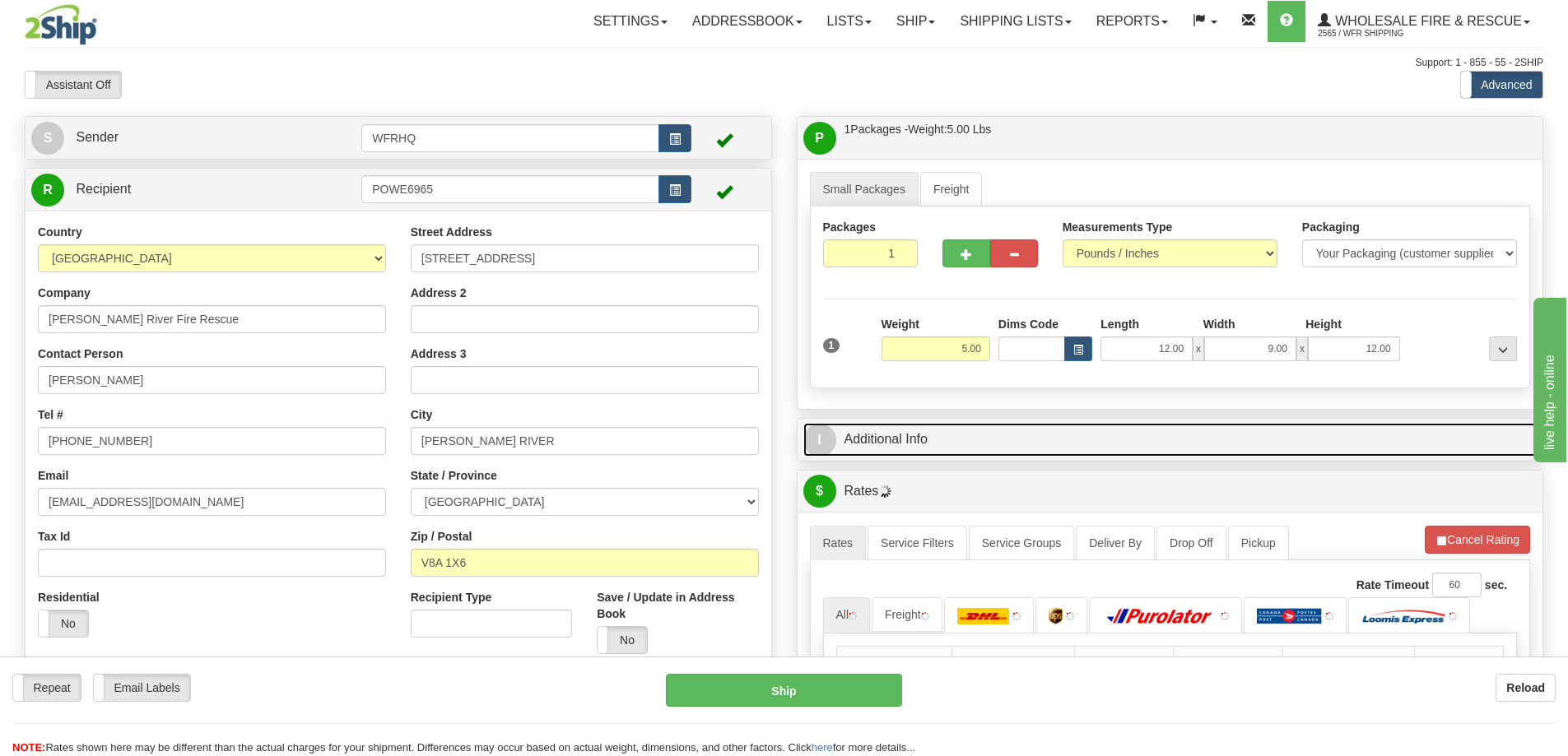
click at [1011, 434] on link "I Additional Info" at bounding box center [1170, 440] width 734 height 34
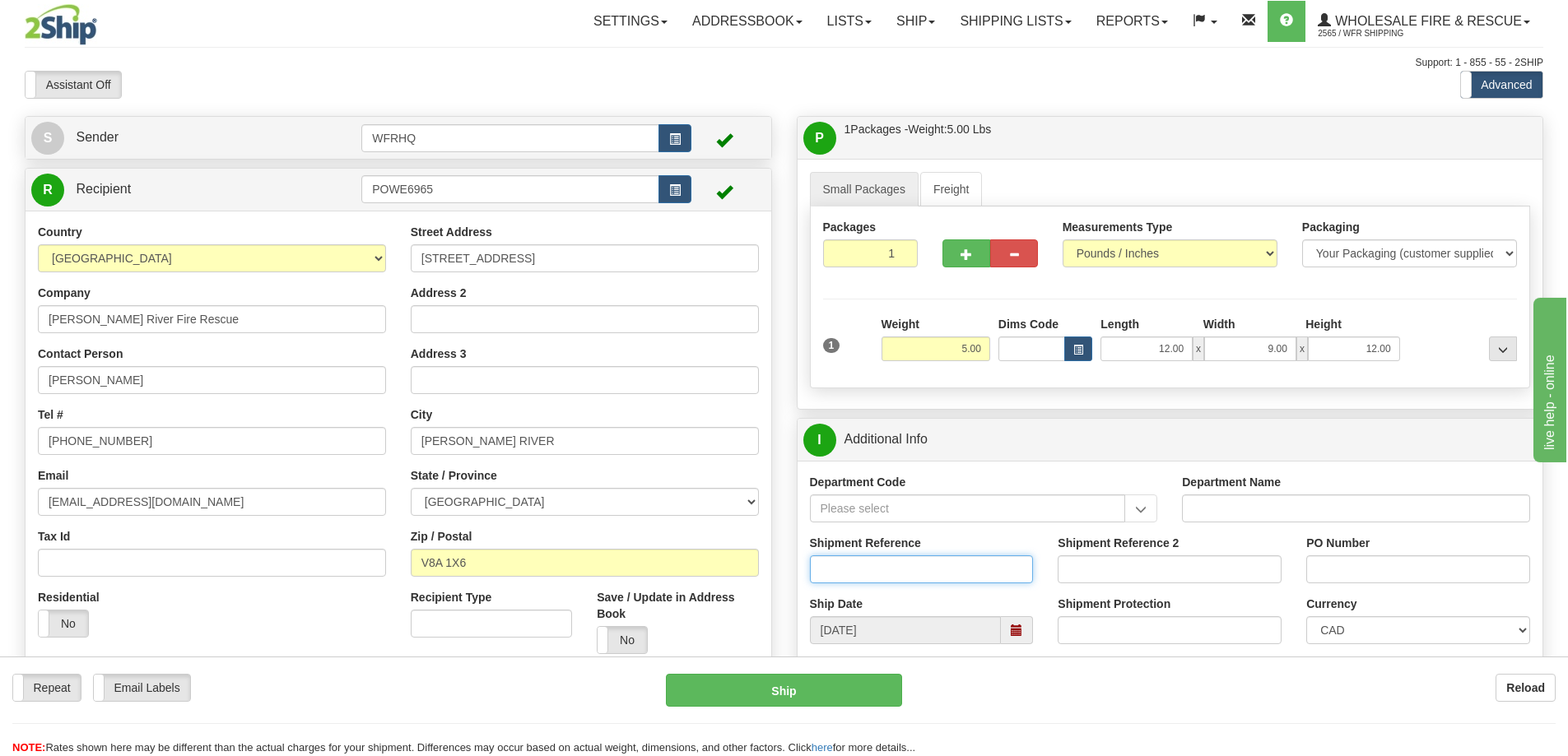
click at [862, 578] on input "Shipment Reference" at bounding box center [922, 569] width 224 height 28
type input "S46045-30408"
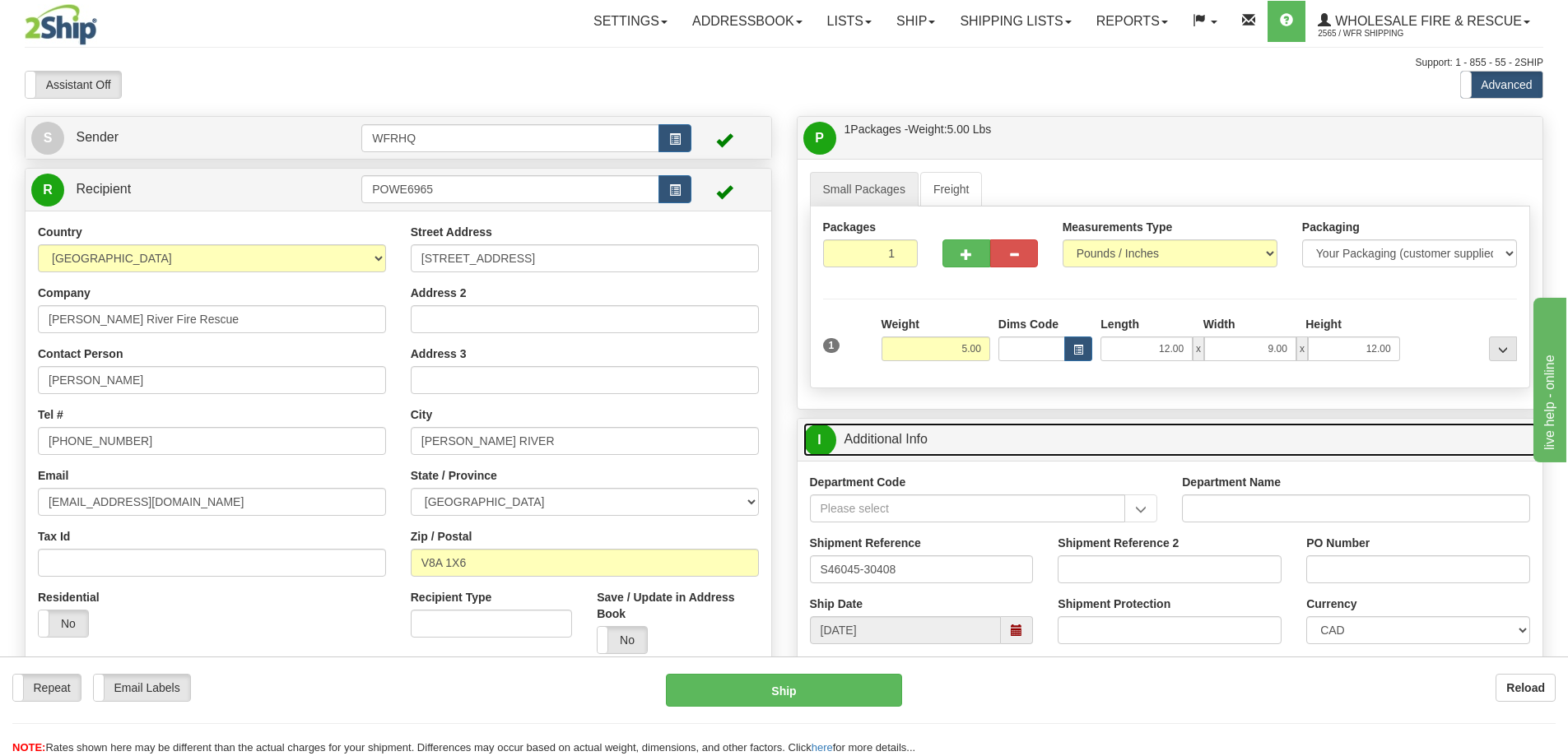
click at [1030, 447] on link "I Additional Info" at bounding box center [1170, 440] width 734 height 34
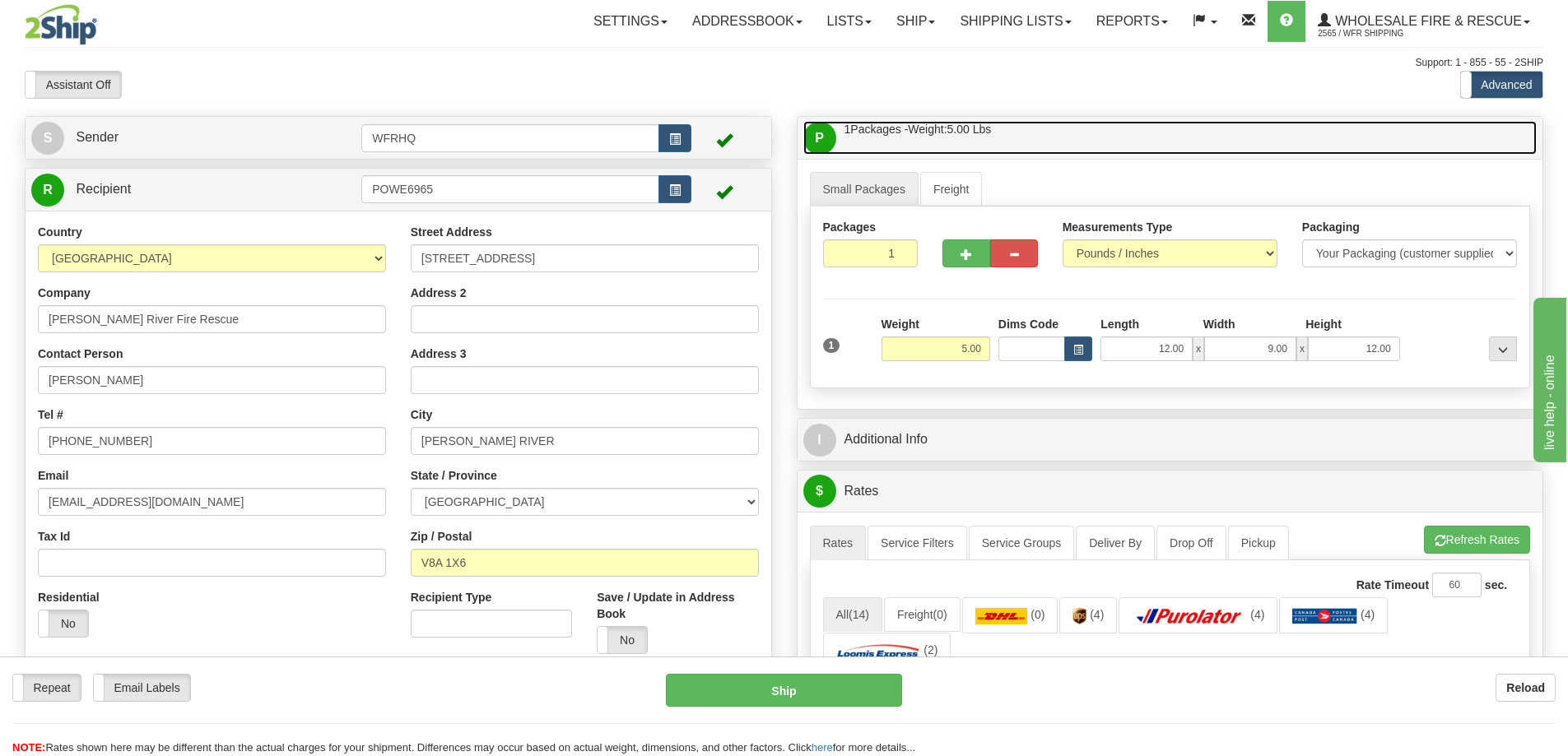
click at [1088, 131] on link "P Packages / Skids 1 Packages - Weight: 5.00 Lbs 1 Skids - Weight: NaN Lbs" at bounding box center [1170, 138] width 734 height 34
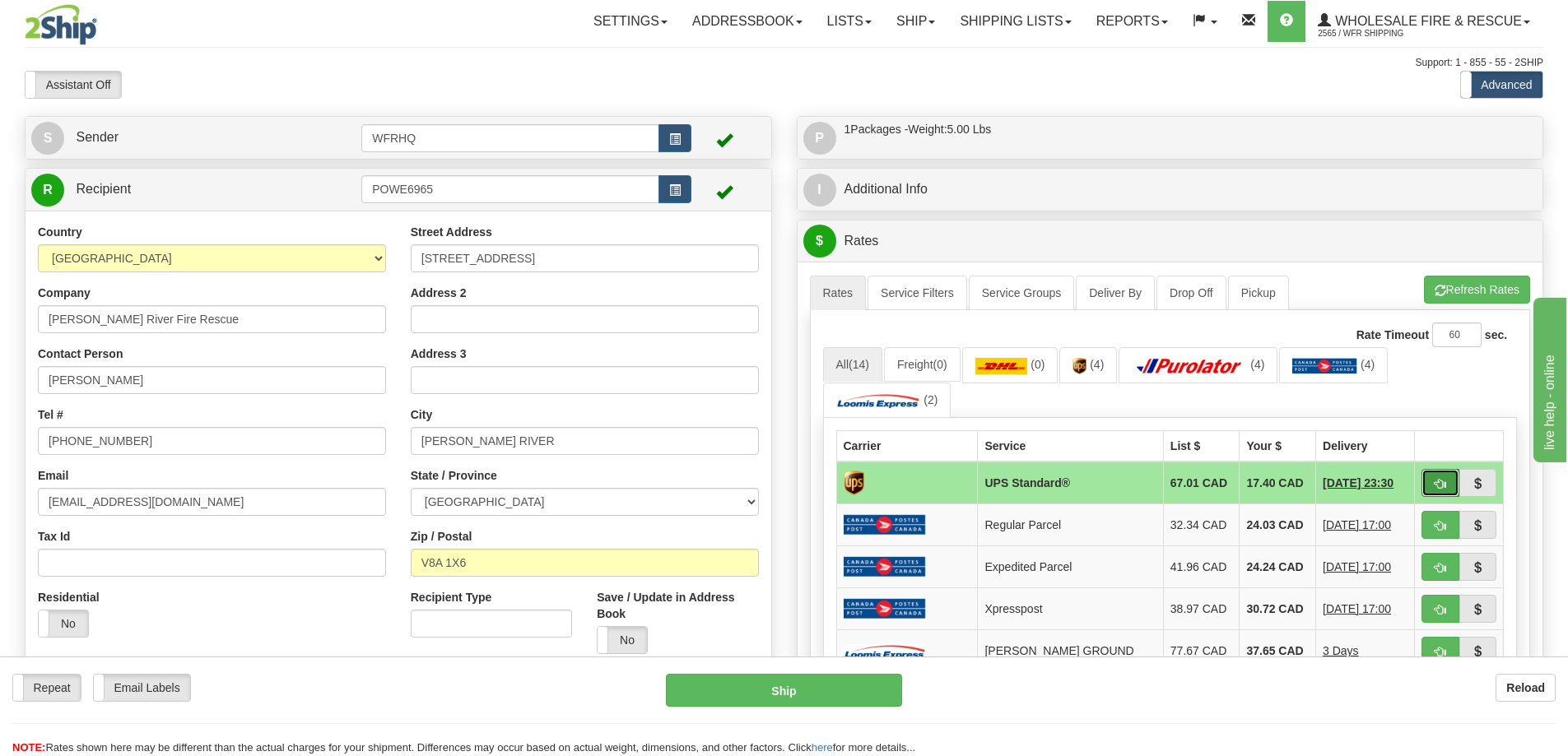
click at [1443, 481] on span "button" at bounding box center [1440, 484] width 12 height 11
type input "11"
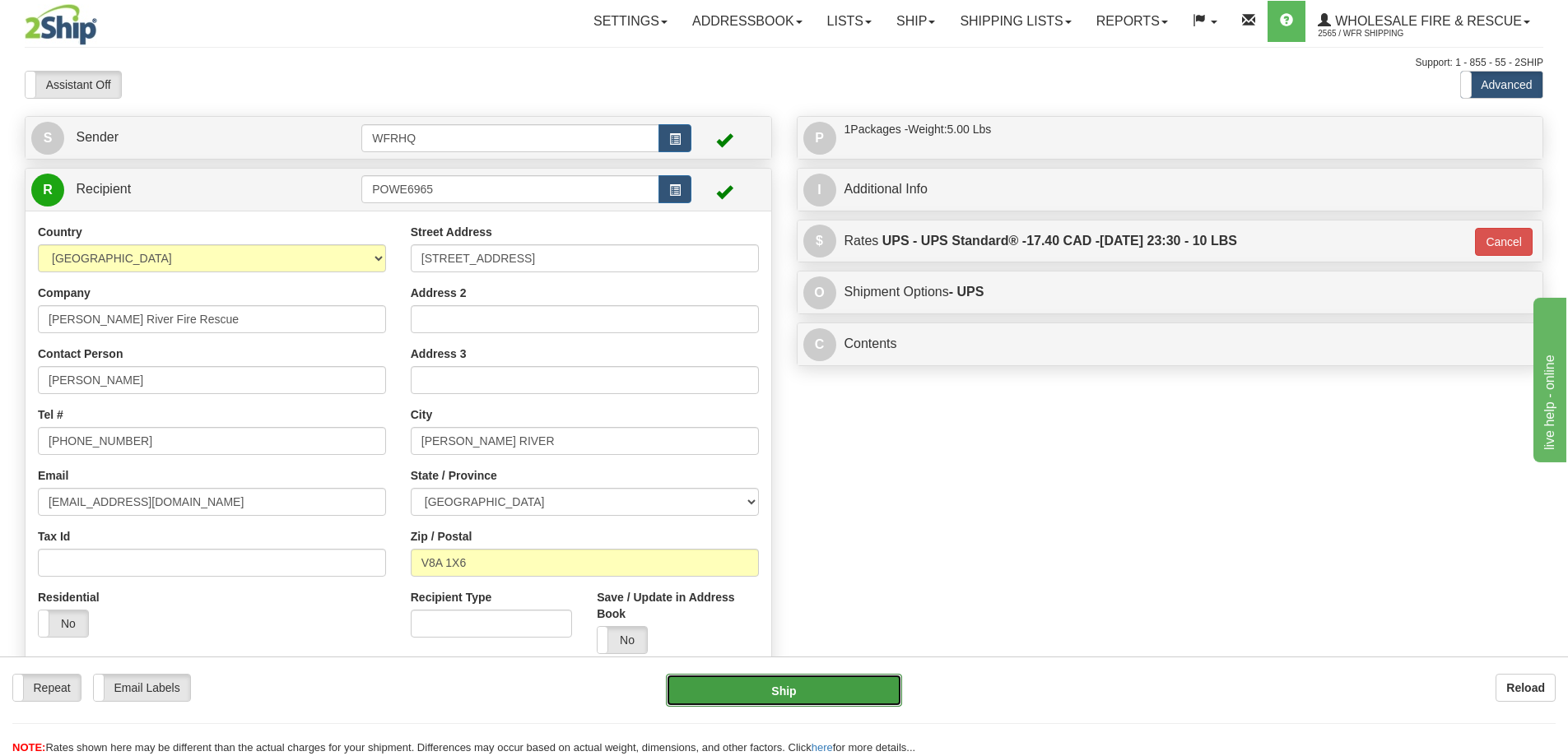
click at [808, 704] on button "Ship" at bounding box center [784, 690] width 236 height 33
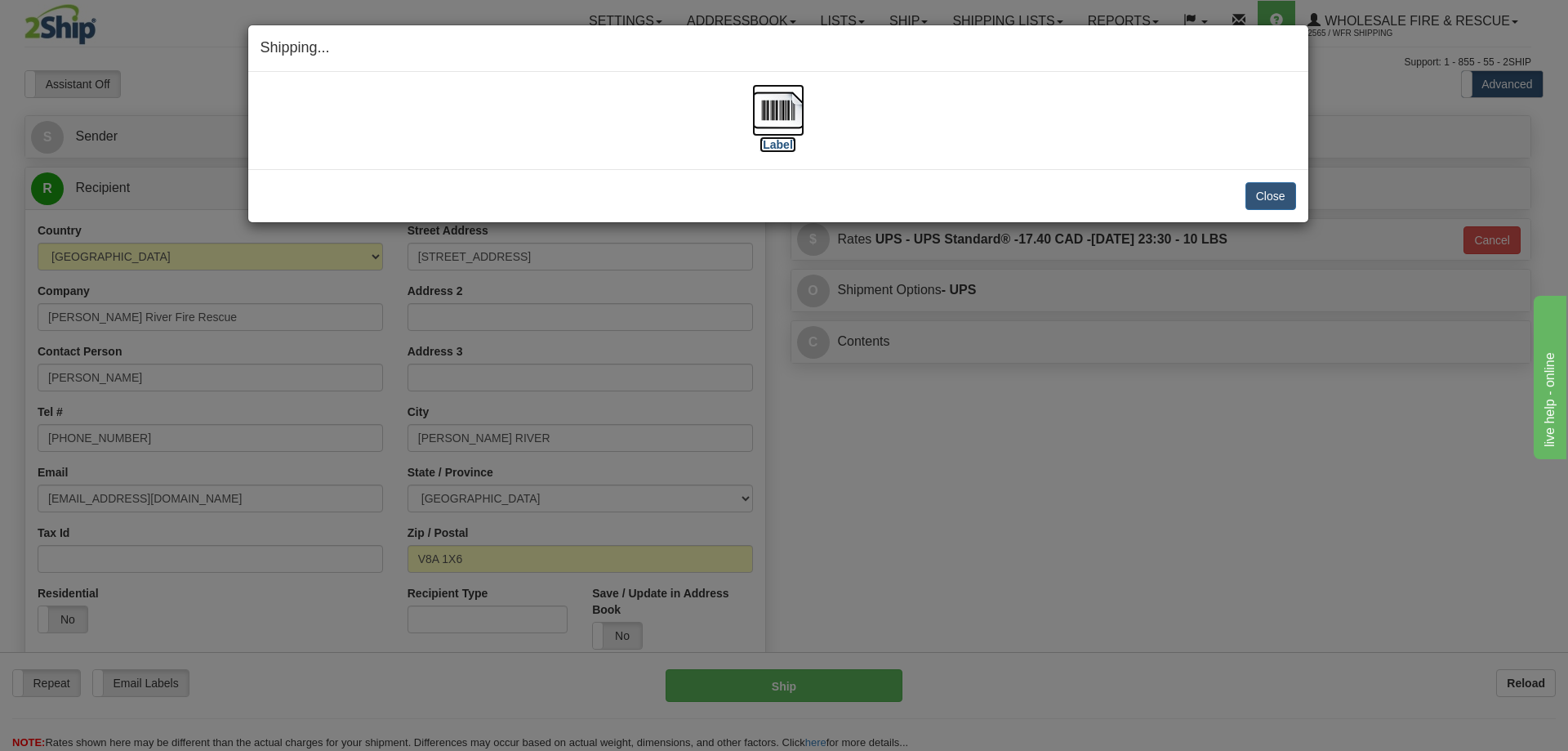
click at [779, 111] on img at bounding box center [779, 110] width 52 height 52
